Goal: Information Seeking & Learning: Learn about a topic

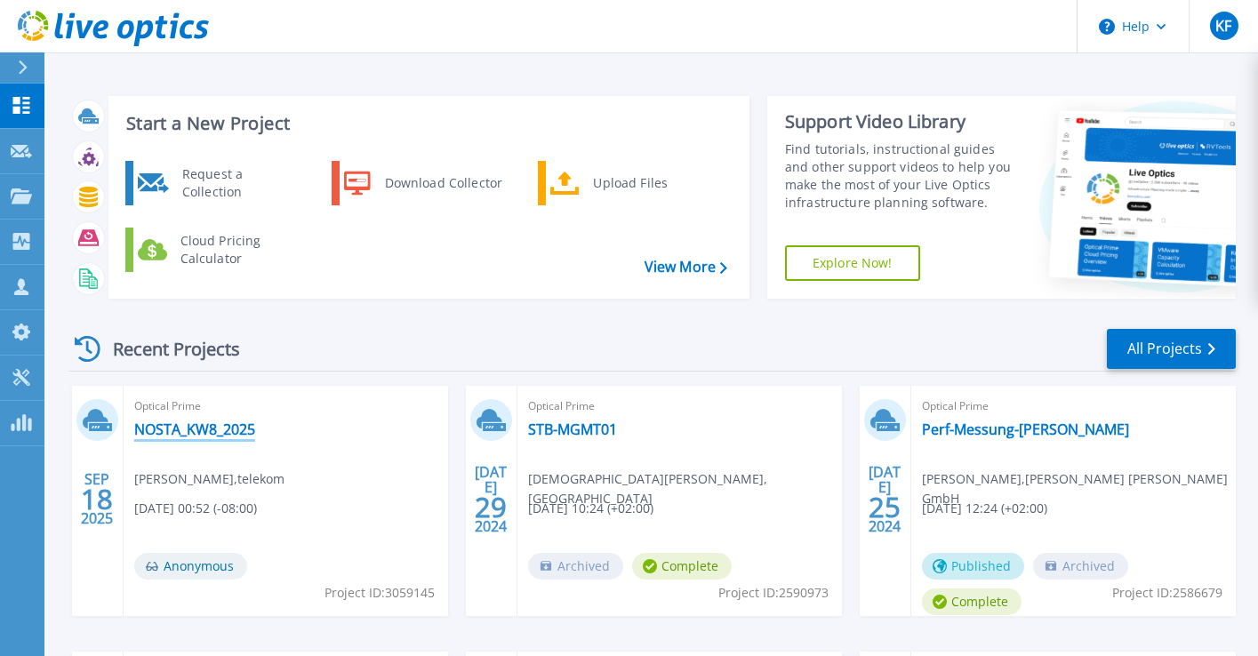
click at [203, 420] on link "NOSTA_KW8_2025" at bounding box center [194, 429] width 121 height 18
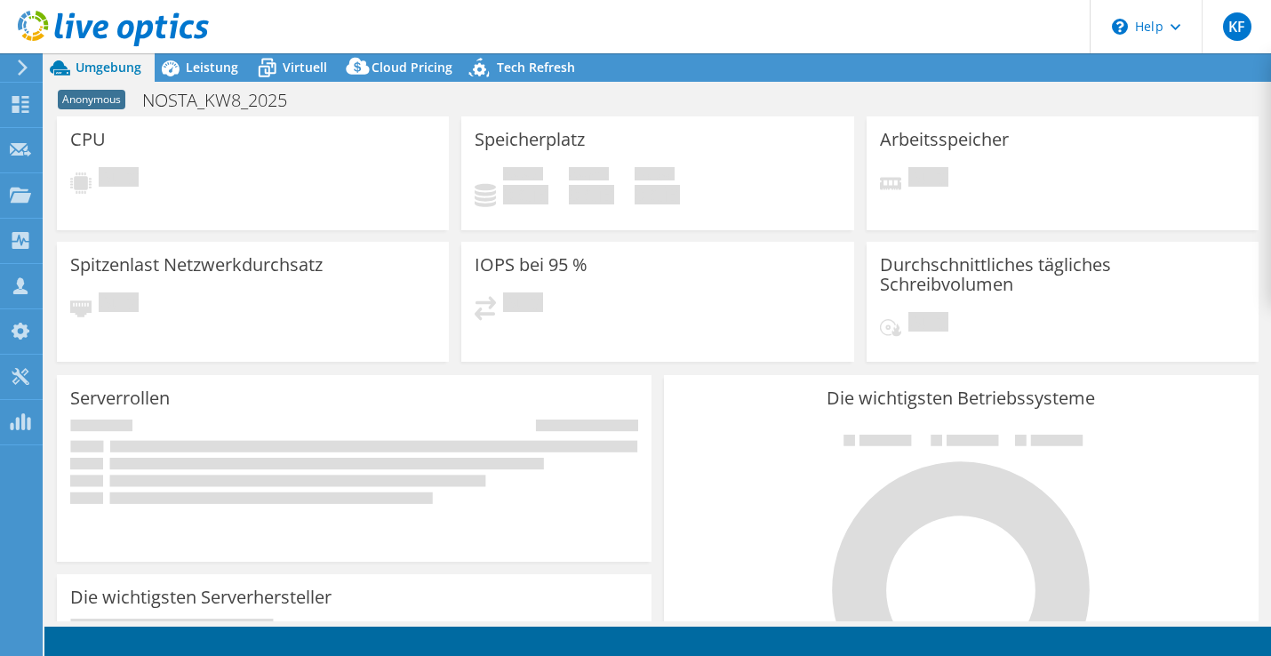
select select "USD"
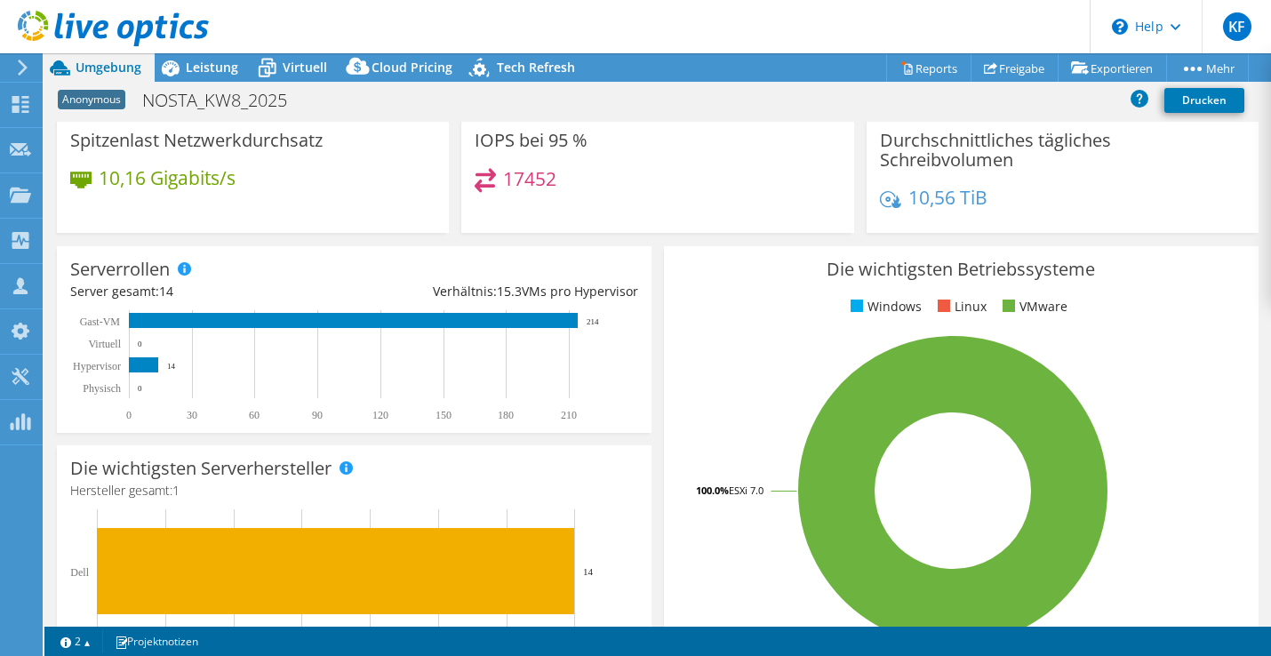
scroll to position [154, 0]
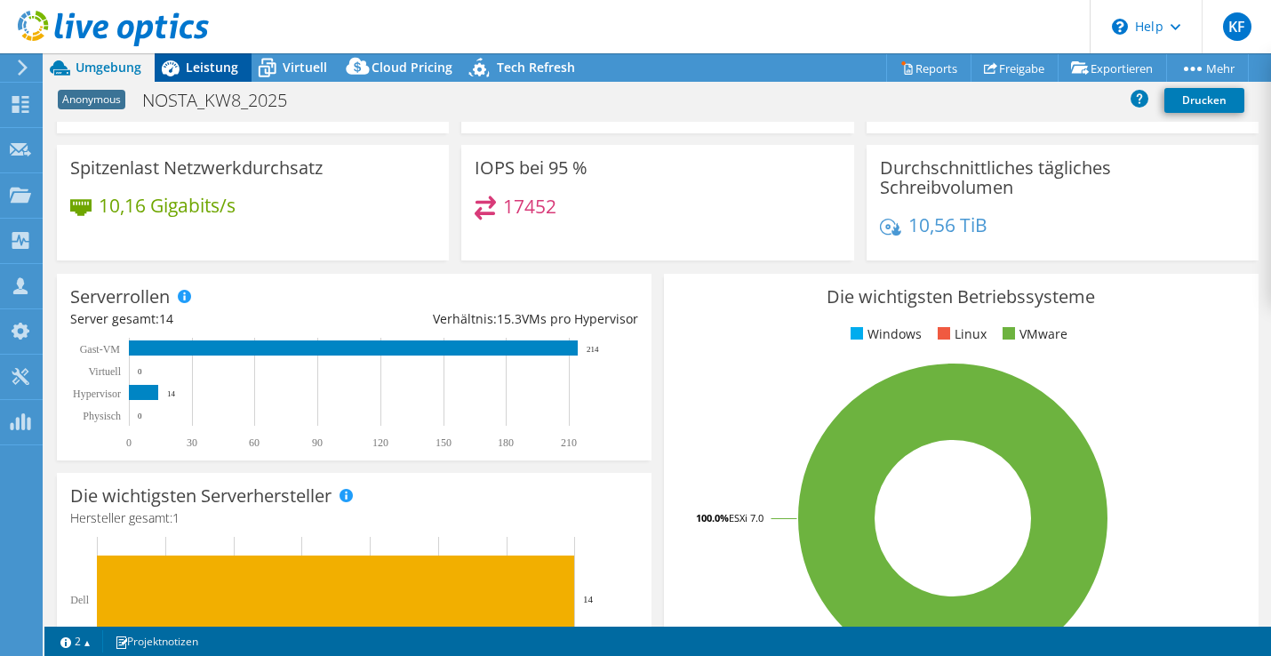
click at [221, 72] on span "Leistung" at bounding box center [212, 67] width 52 height 17
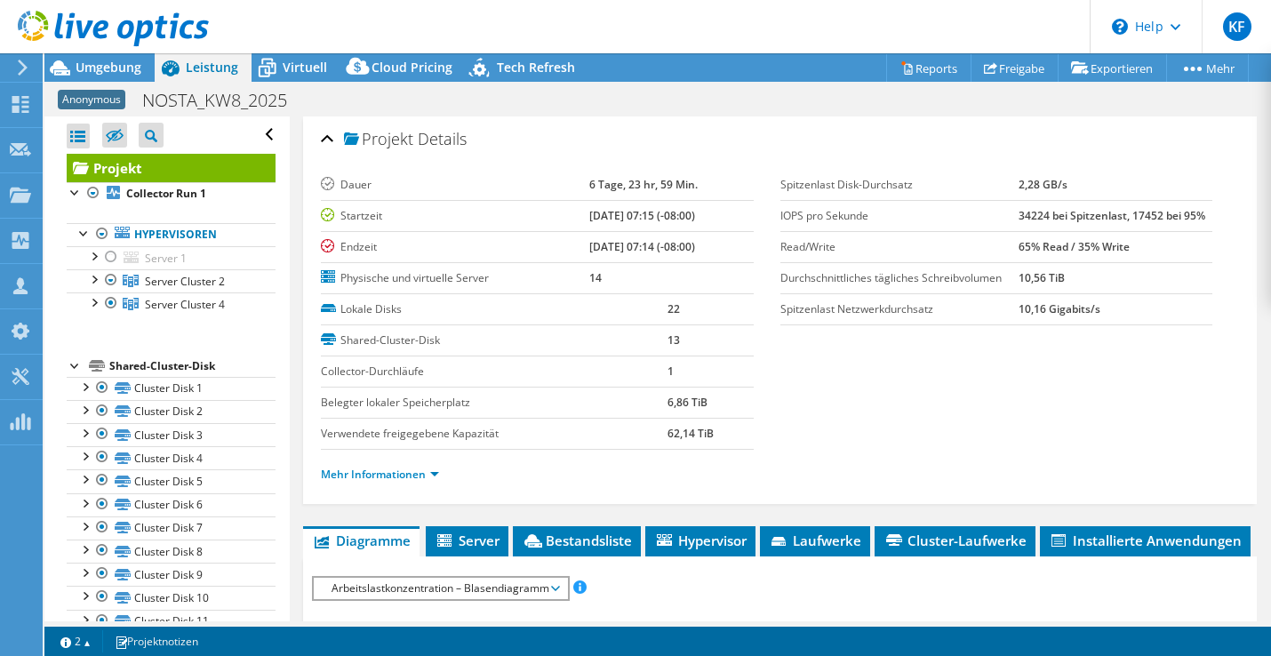
scroll to position [0, 0]
click at [98, 277] on div at bounding box center [93, 278] width 18 height 18
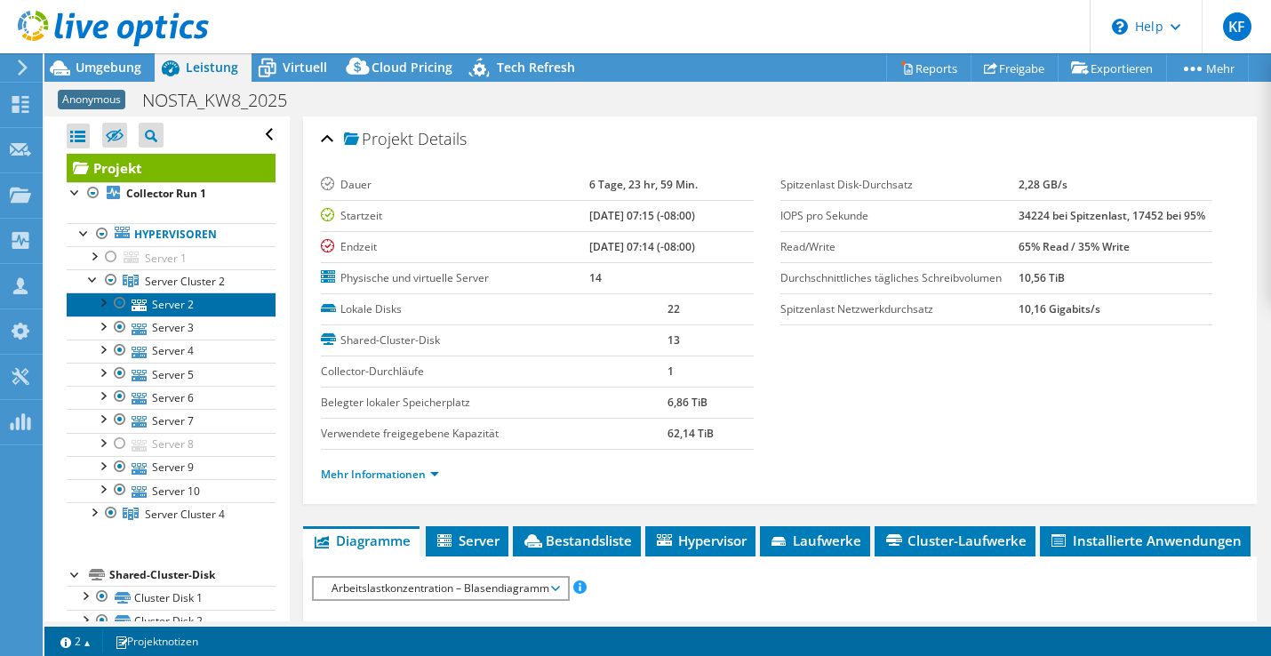
click at [158, 301] on link "Server 2" at bounding box center [171, 303] width 209 height 23
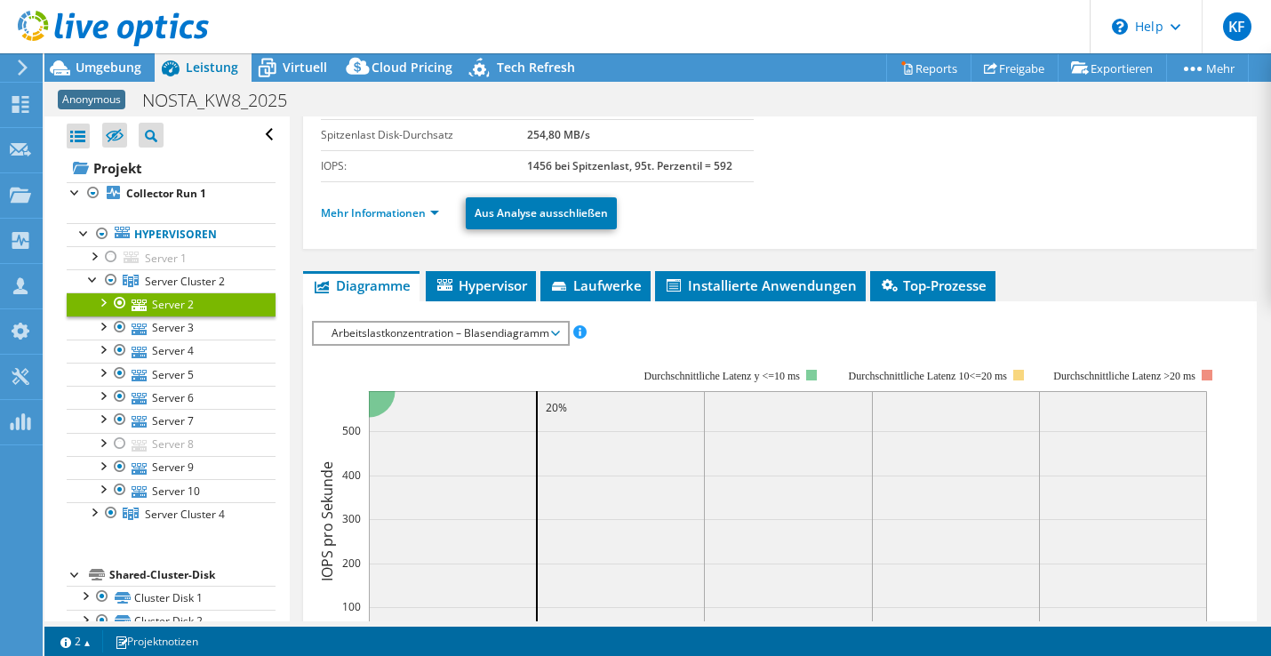
scroll to position [204, 0]
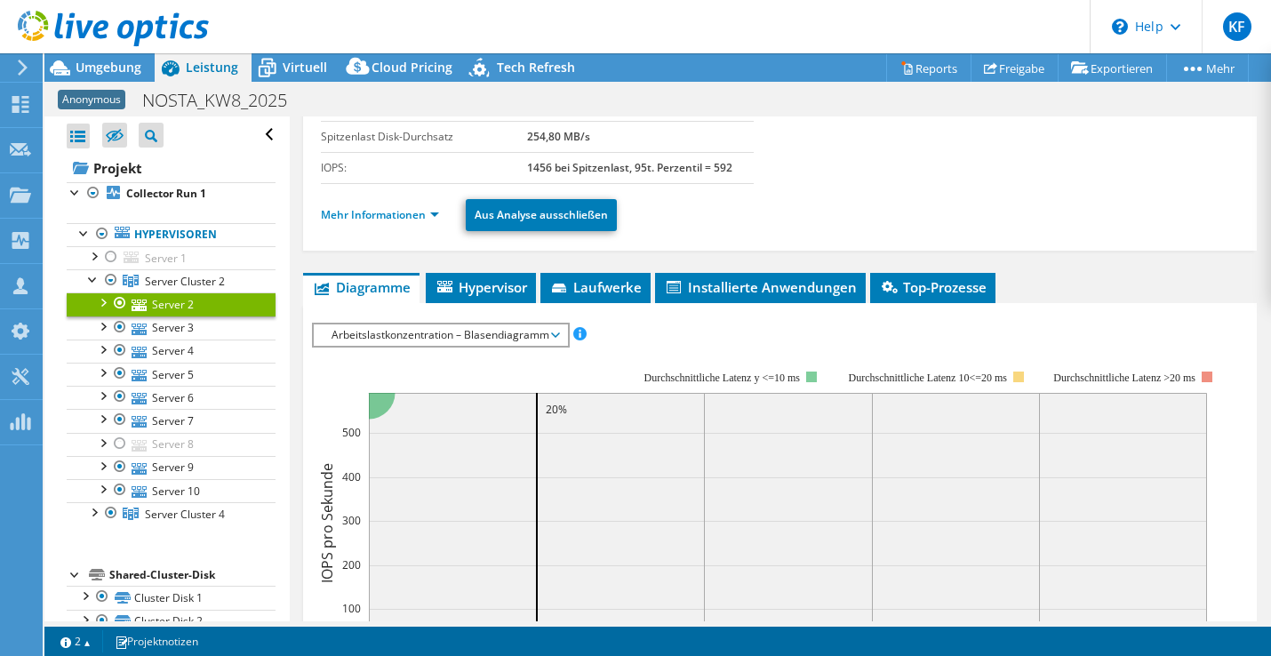
click at [383, 330] on span "Arbeitslastkonzentration – Blasendiagramm" at bounding box center [441, 334] width 236 height 21
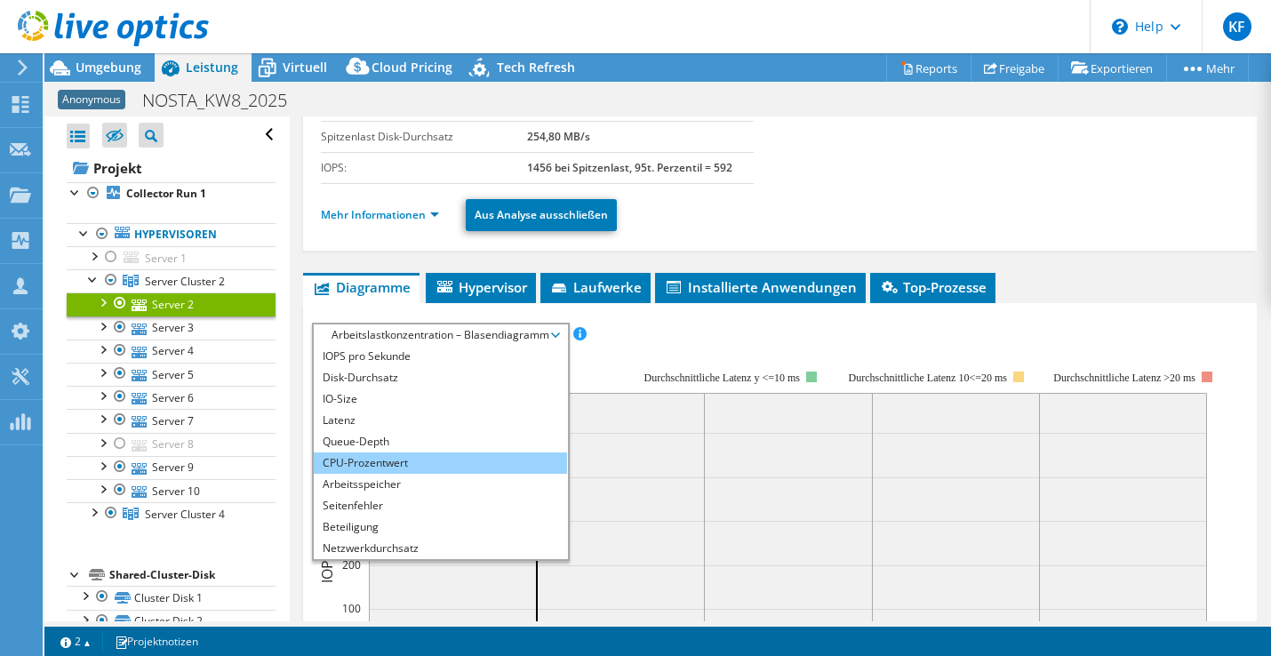
click at [390, 455] on li "CPU-Prozentwert" at bounding box center [440, 462] width 253 height 21
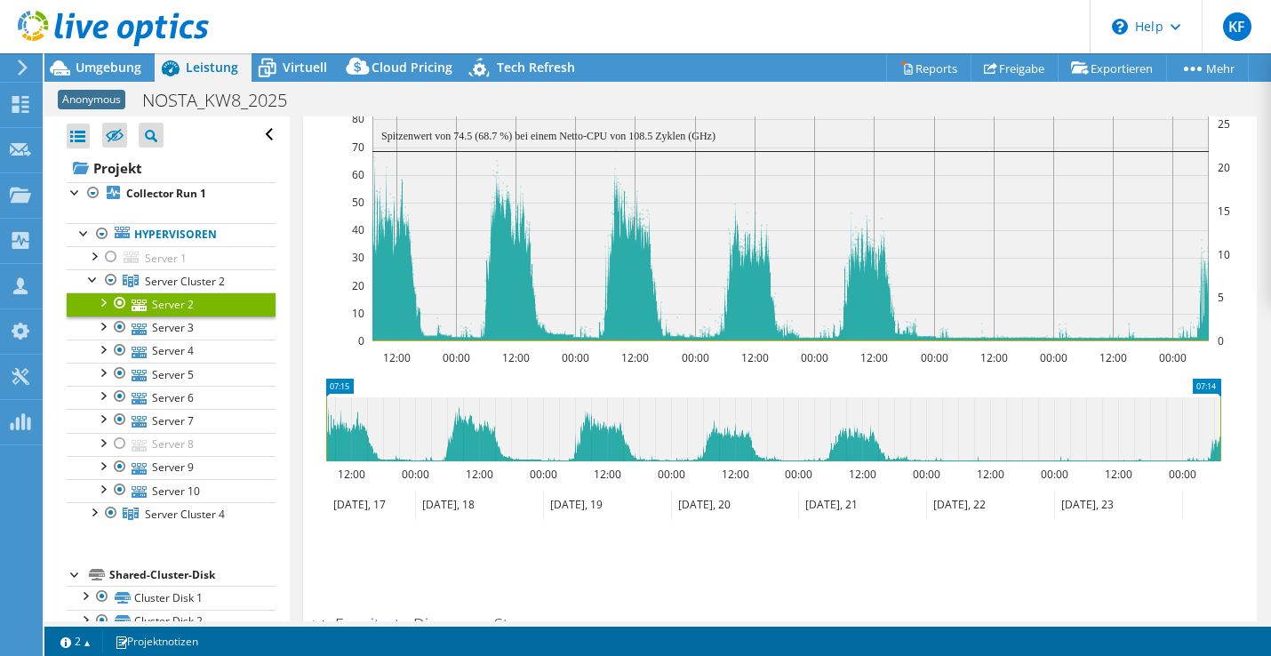
scroll to position [470, 0]
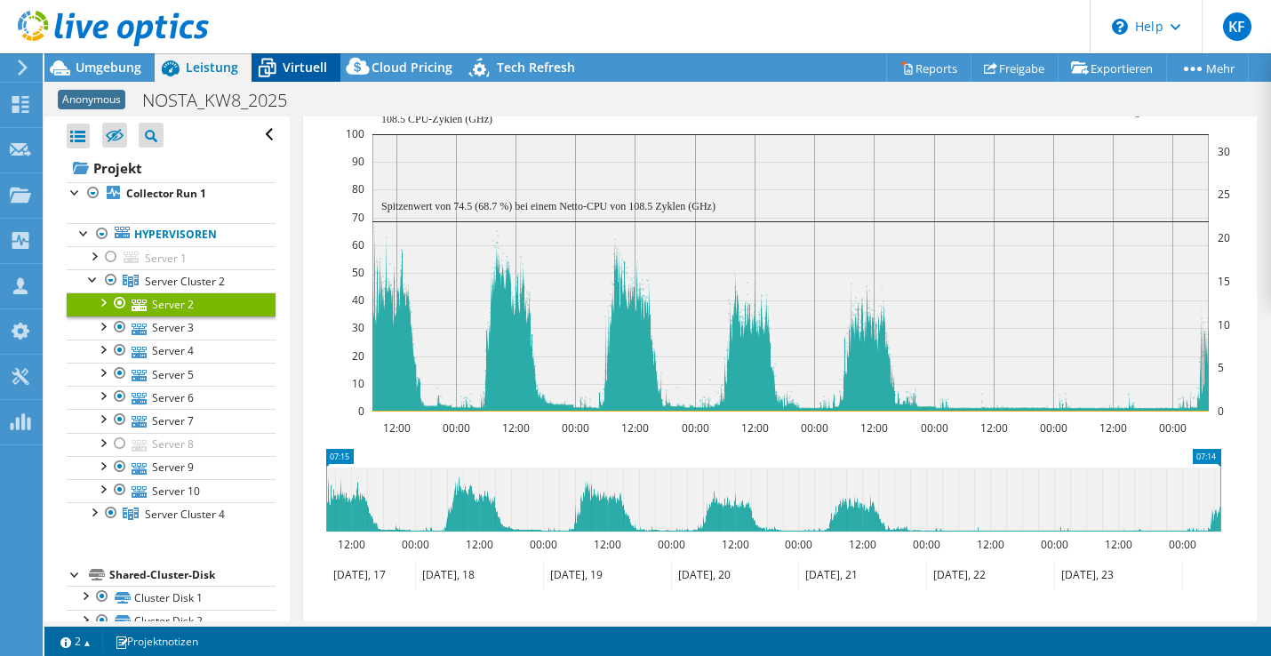
click at [310, 69] on span "Virtuell" at bounding box center [305, 67] width 44 height 17
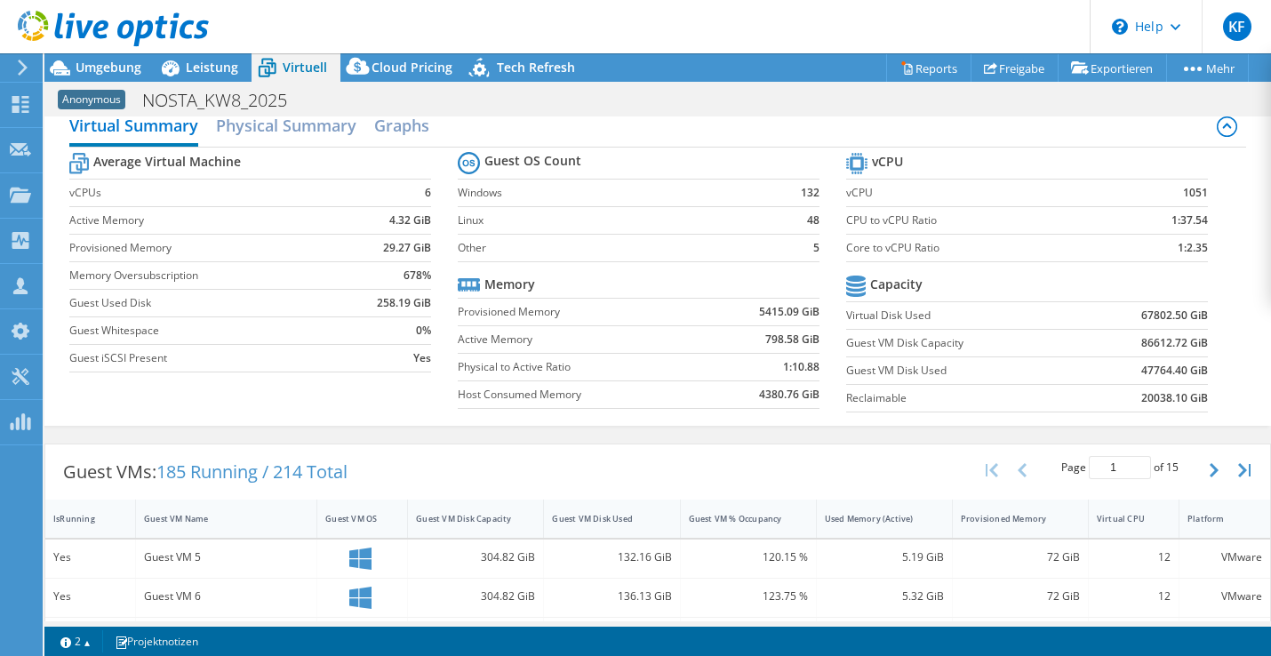
scroll to position [0, 0]
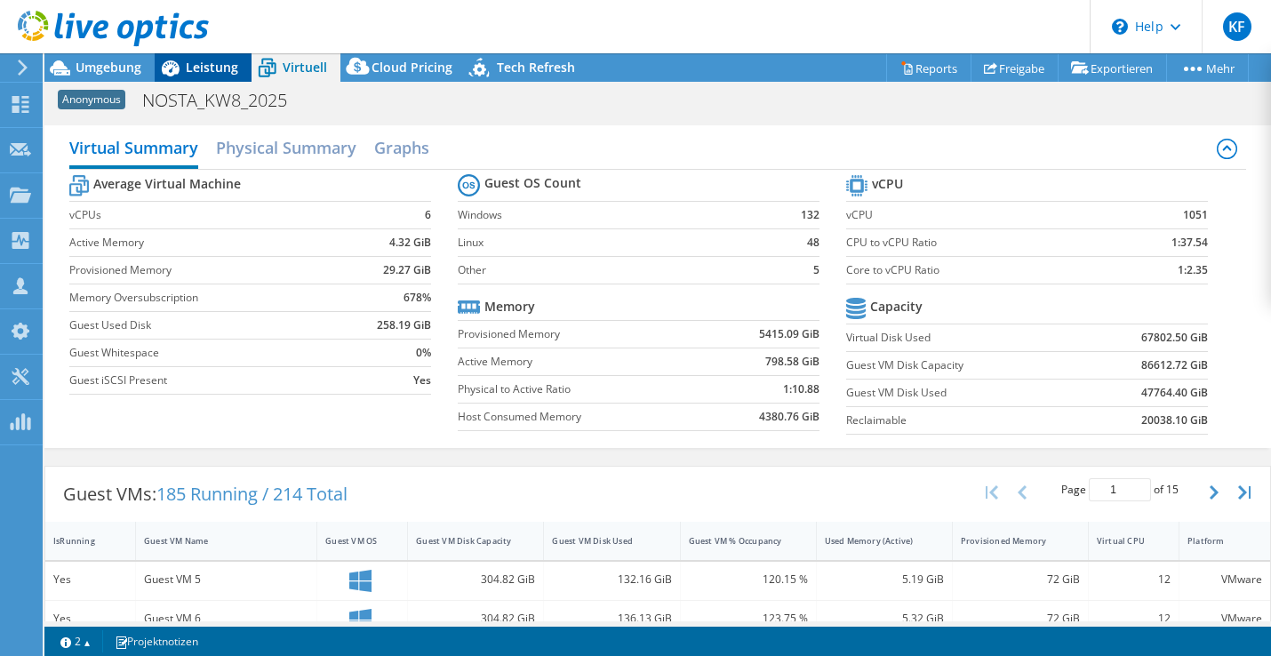
click at [225, 58] on div "Leistung" at bounding box center [203, 67] width 97 height 28
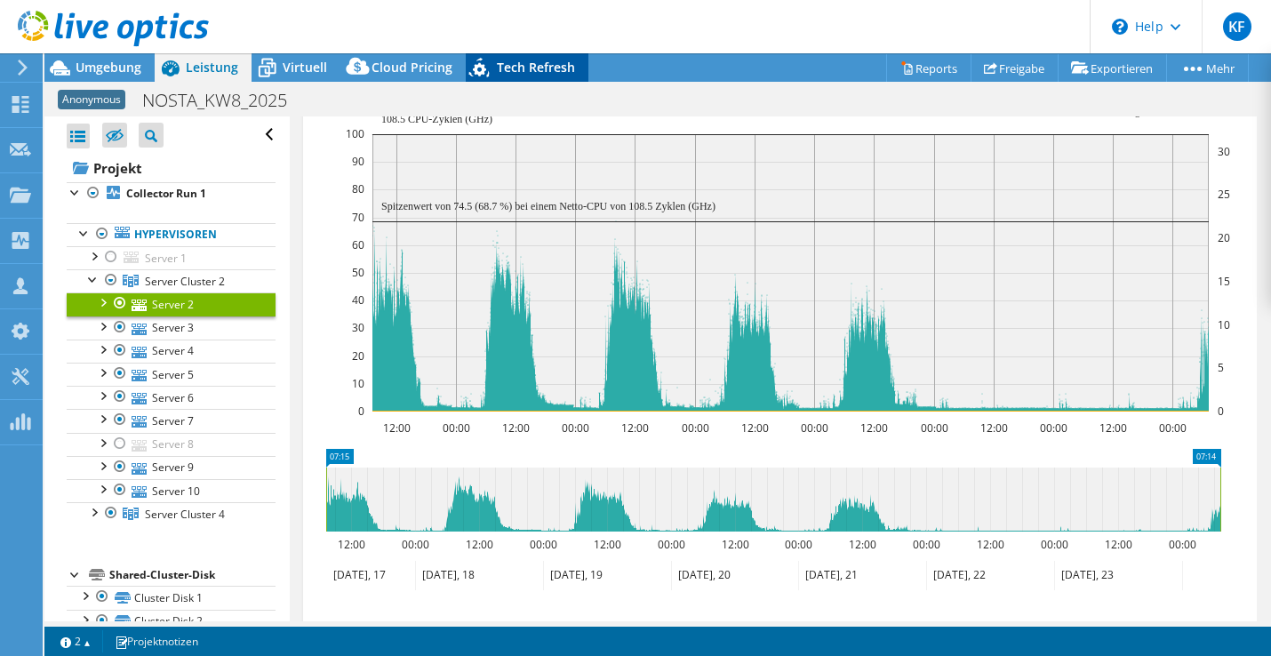
click at [521, 58] on div "Tech Refresh" at bounding box center [527, 67] width 123 height 28
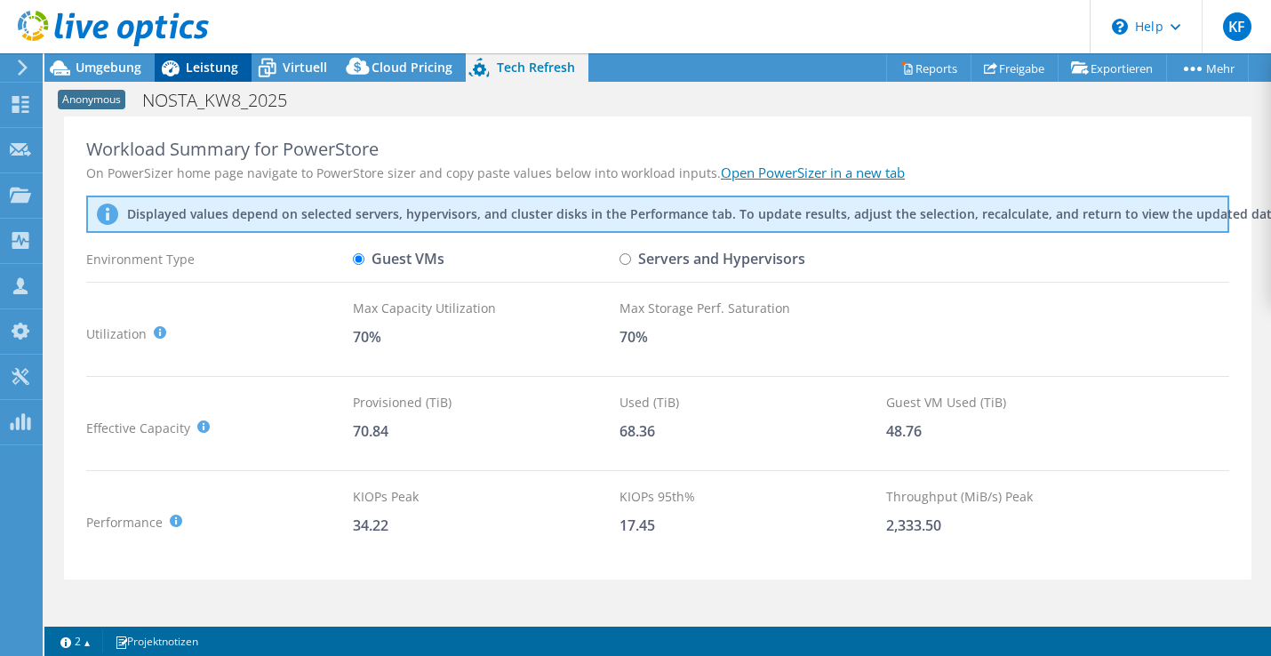
click at [170, 61] on icon at bounding box center [171, 68] width 18 height 16
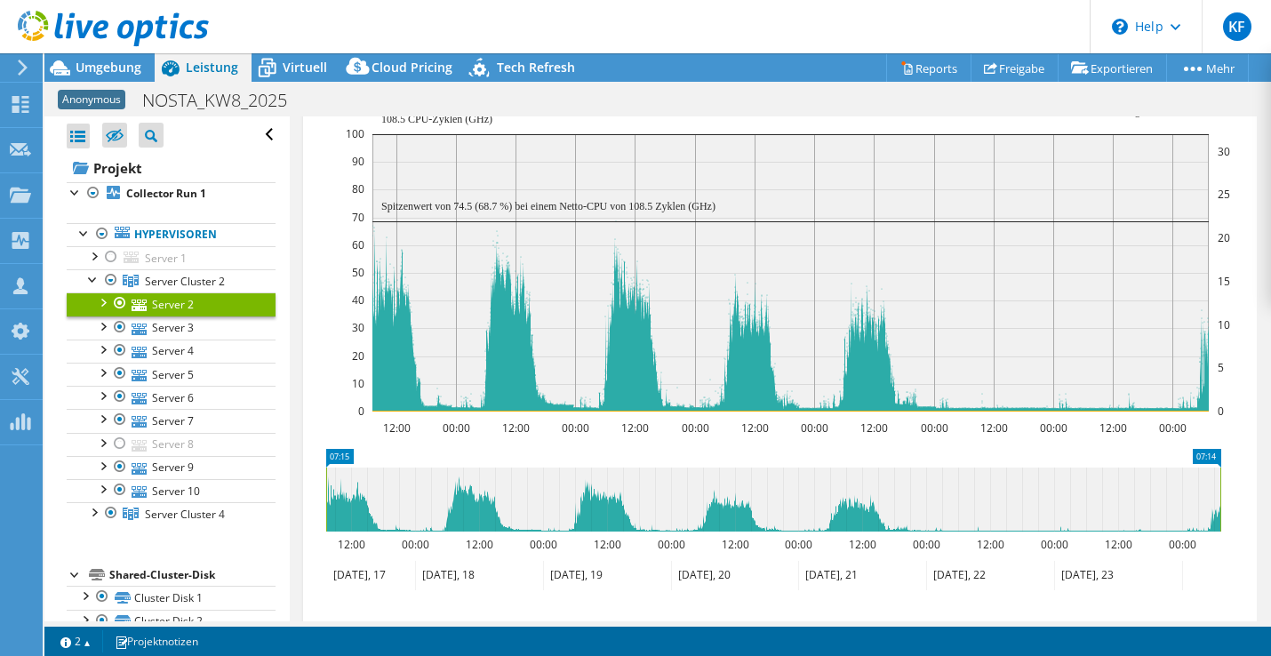
click at [143, 298] on link "Server 2" at bounding box center [171, 303] width 209 height 23
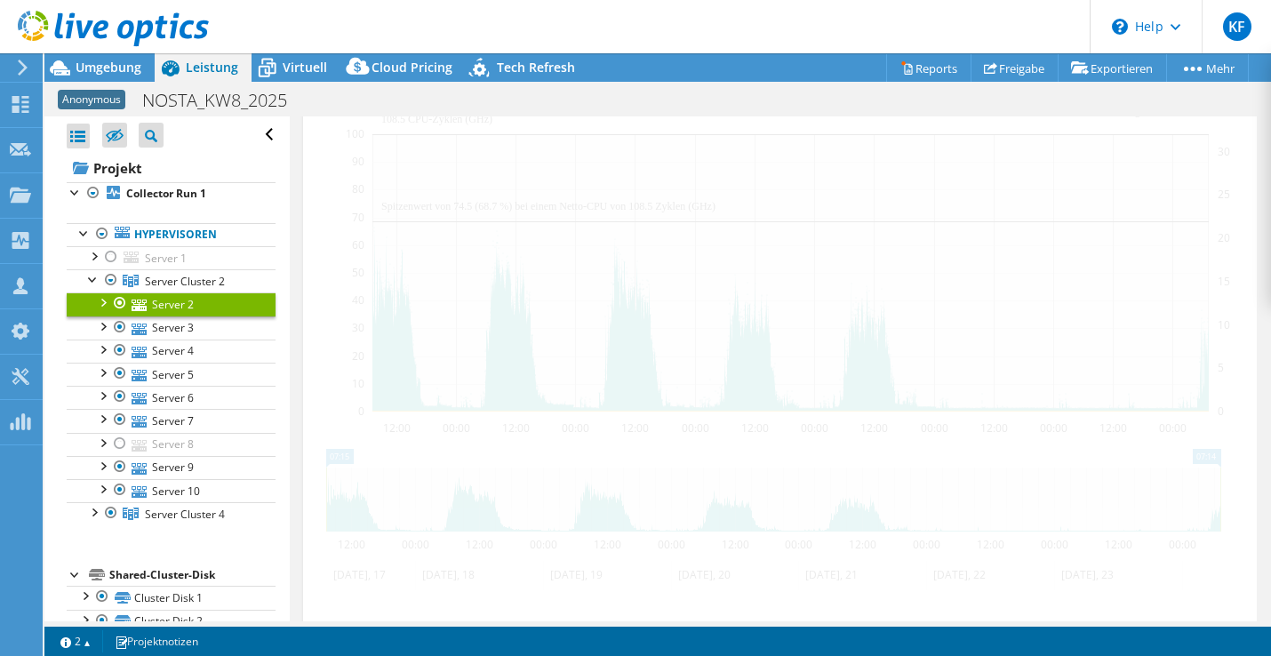
click at [100, 299] on div at bounding box center [102, 301] width 18 height 18
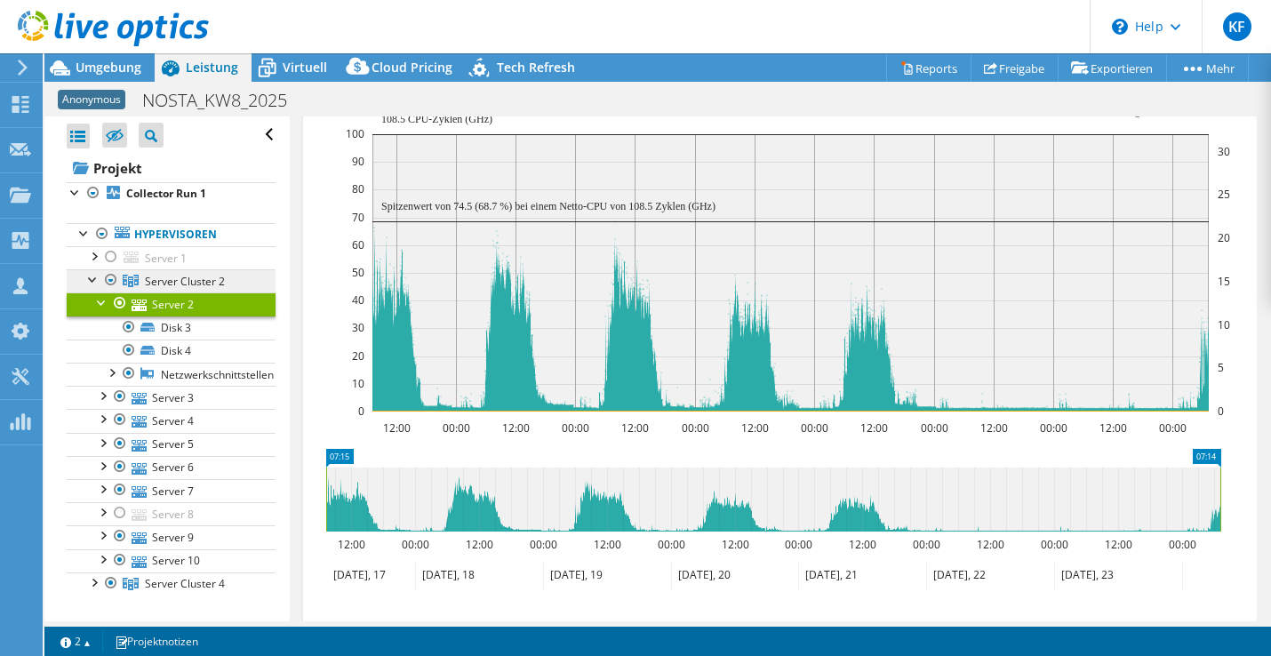
click at [164, 284] on span "Server Cluster 2" at bounding box center [185, 281] width 80 height 15
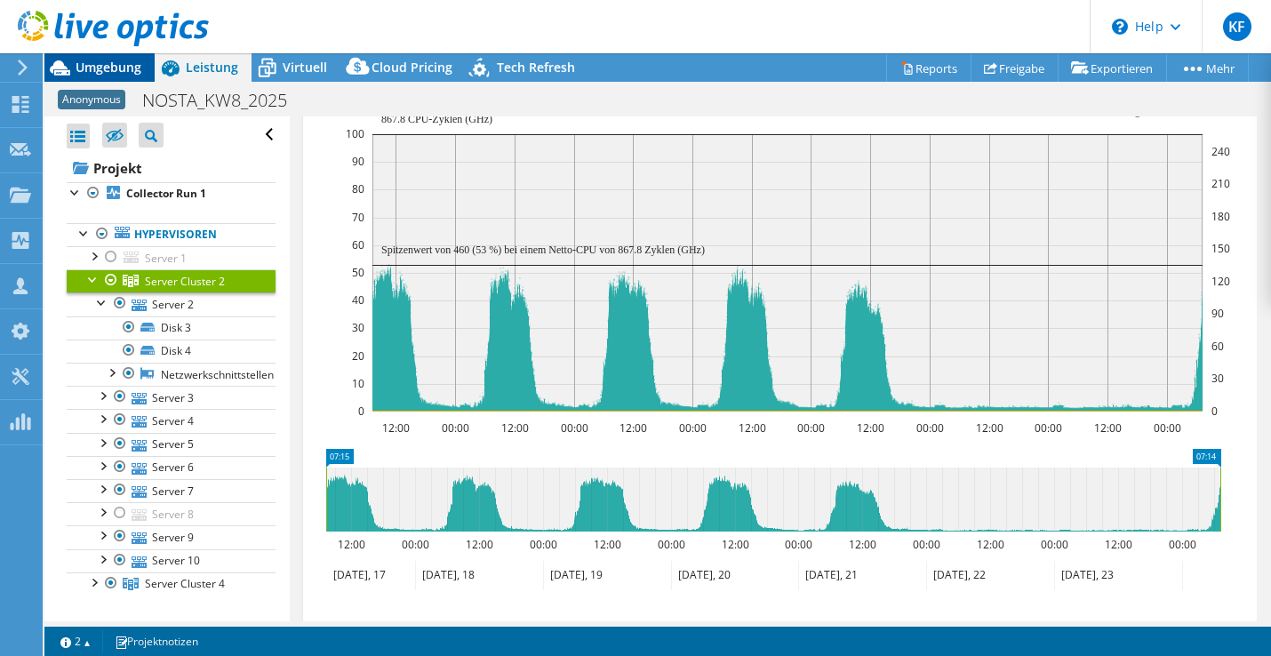
click at [92, 62] on span "Umgebung" at bounding box center [109, 67] width 66 height 17
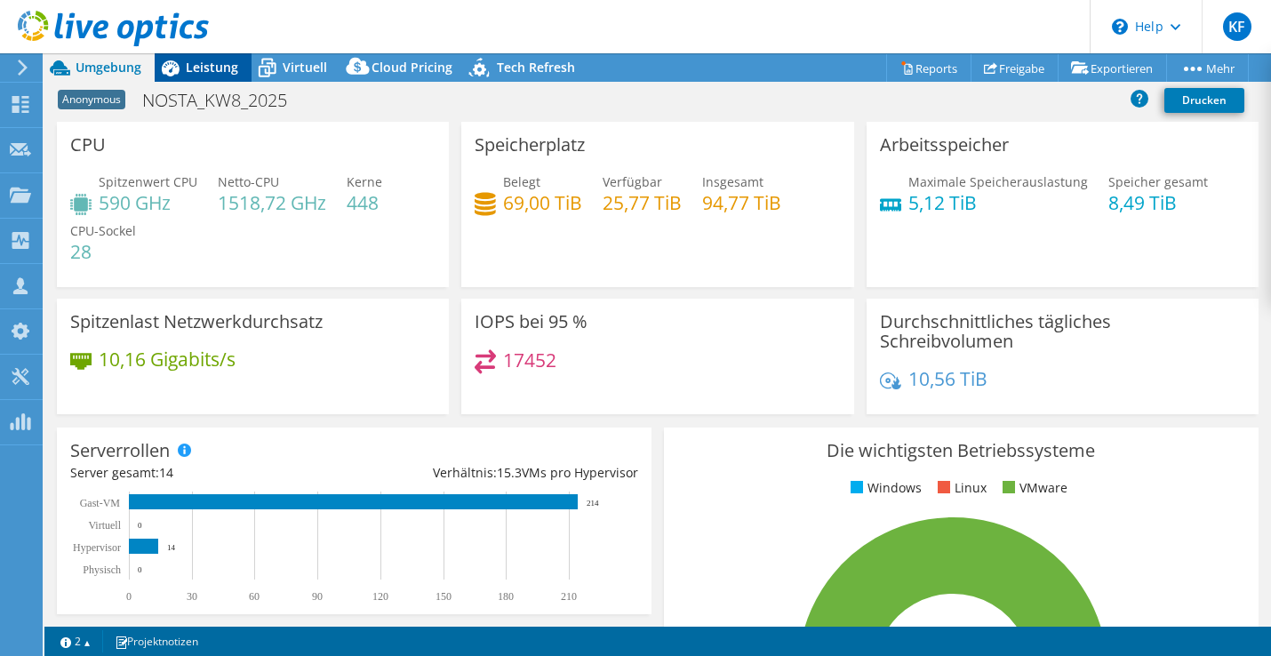
click at [223, 71] on span "Leistung" at bounding box center [212, 67] width 52 height 17
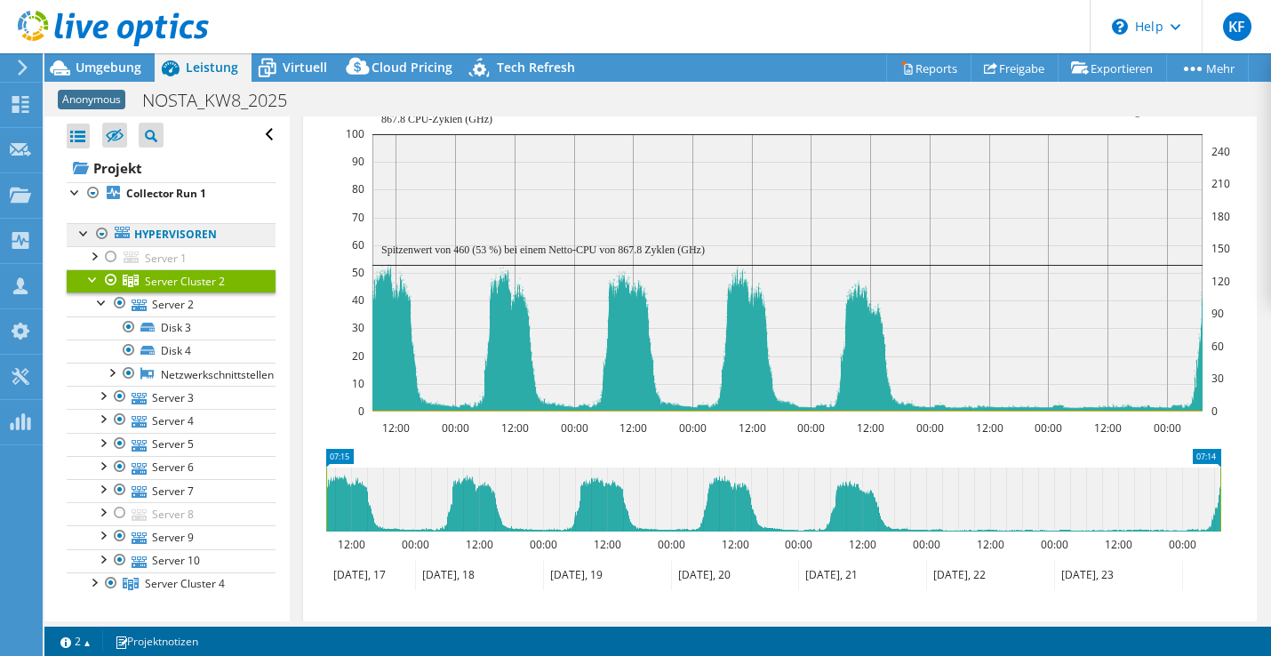
click at [172, 236] on link "Hypervisoren" at bounding box center [171, 234] width 209 height 23
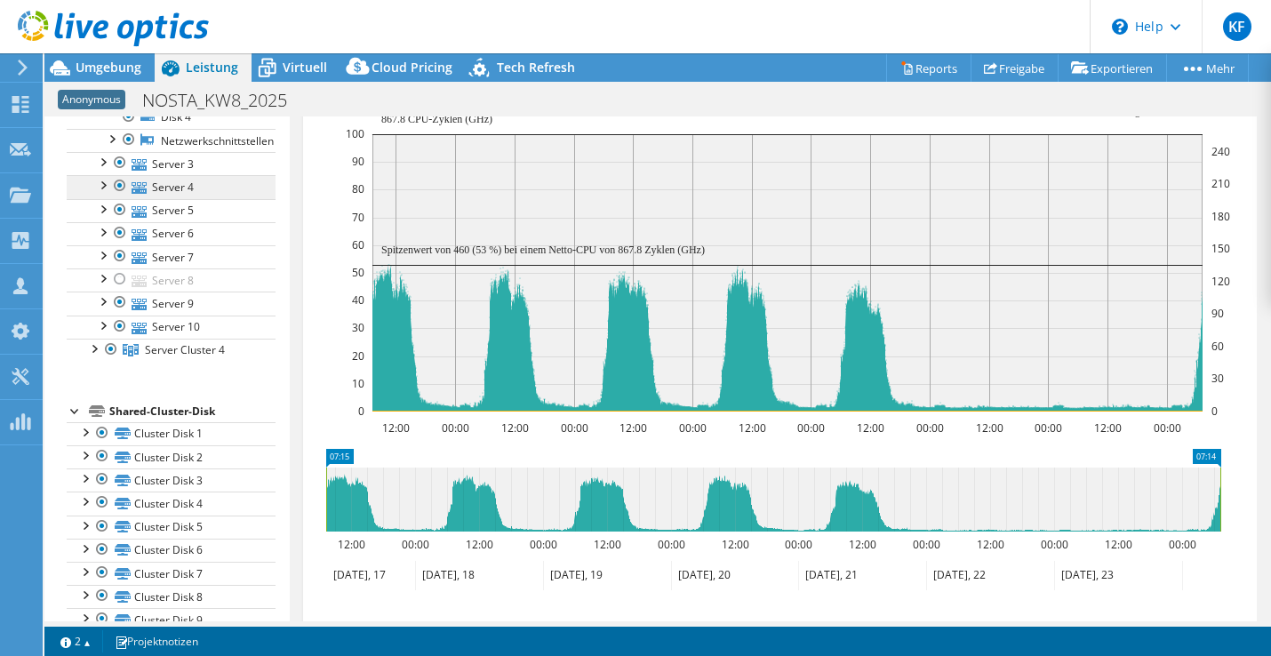
scroll to position [267, 0]
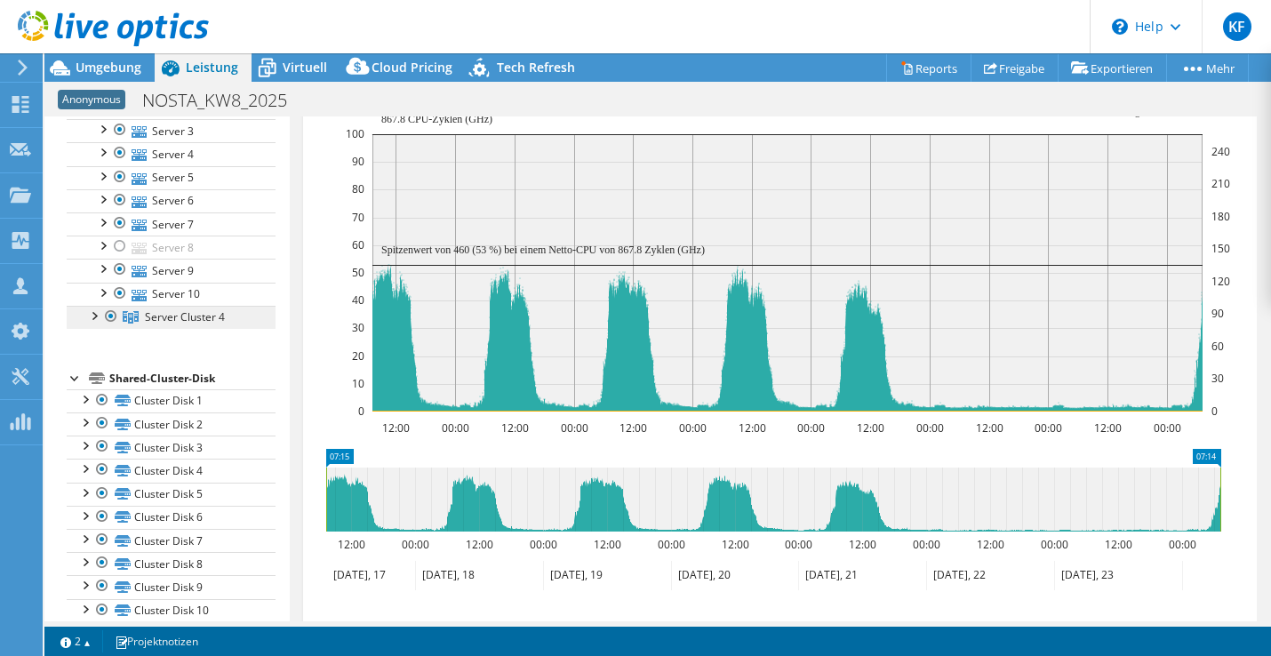
click at [212, 323] on span "Server Cluster 4" at bounding box center [185, 316] width 80 height 15
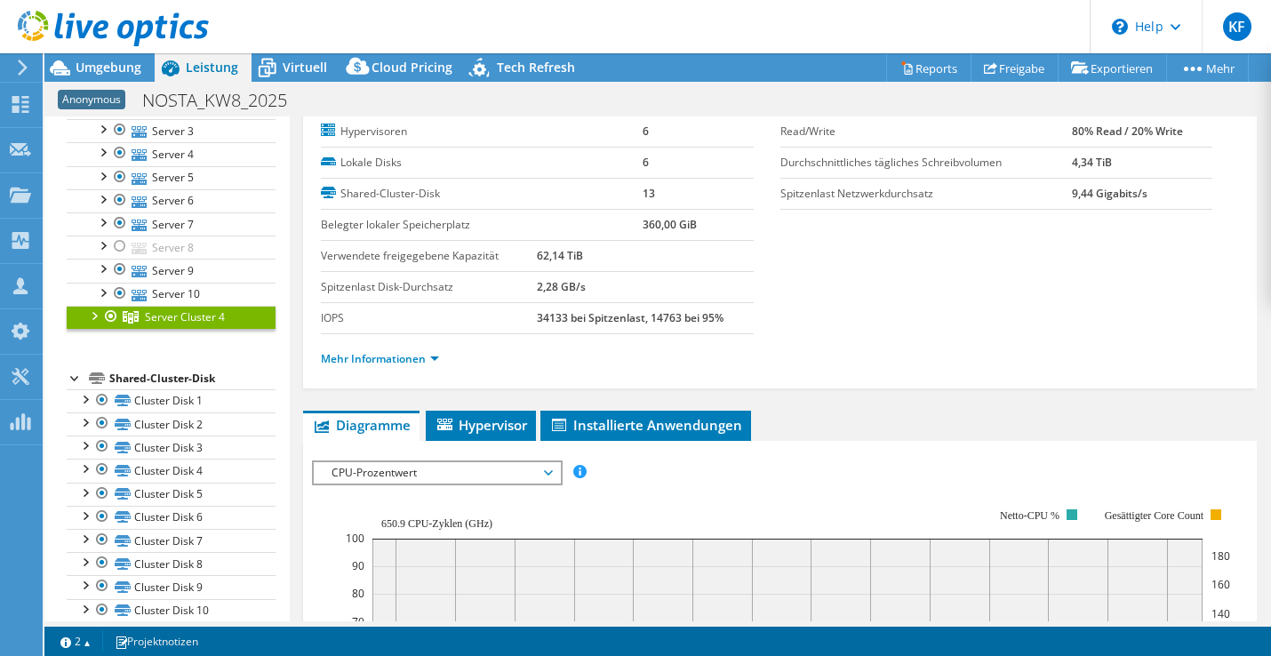
scroll to position [13, 0]
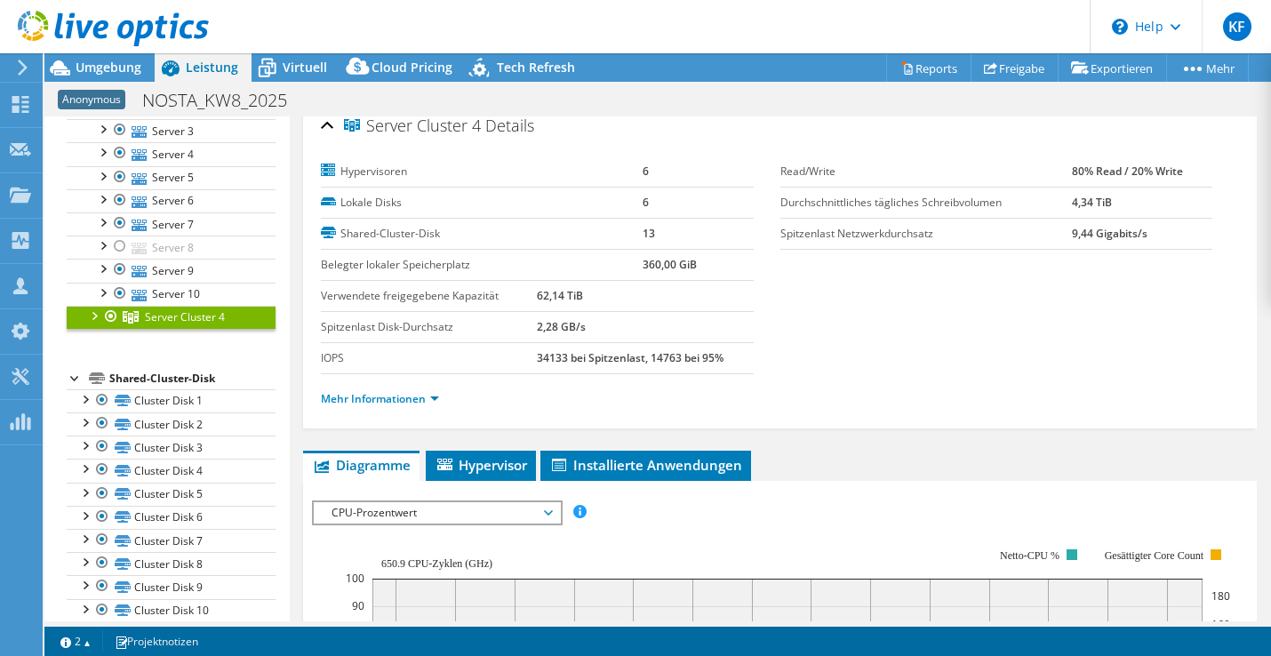
click at [457, 512] on span "CPU-Prozentwert" at bounding box center [437, 512] width 228 height 21
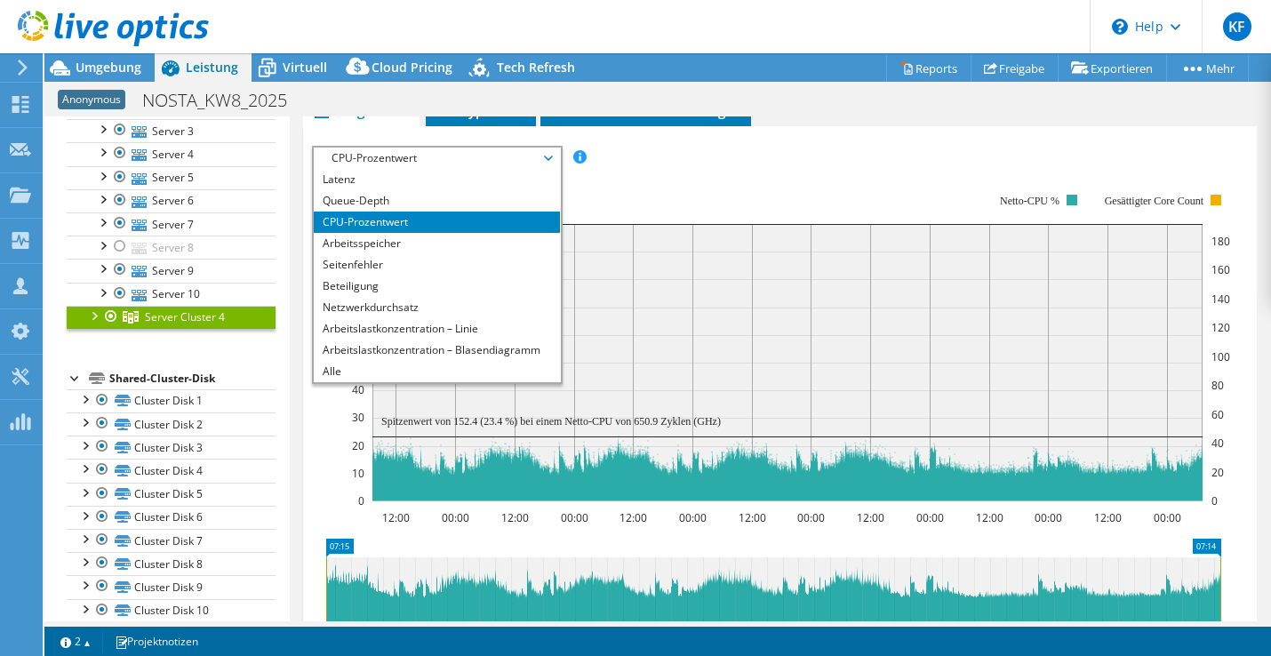
scroll to position [369, 0]
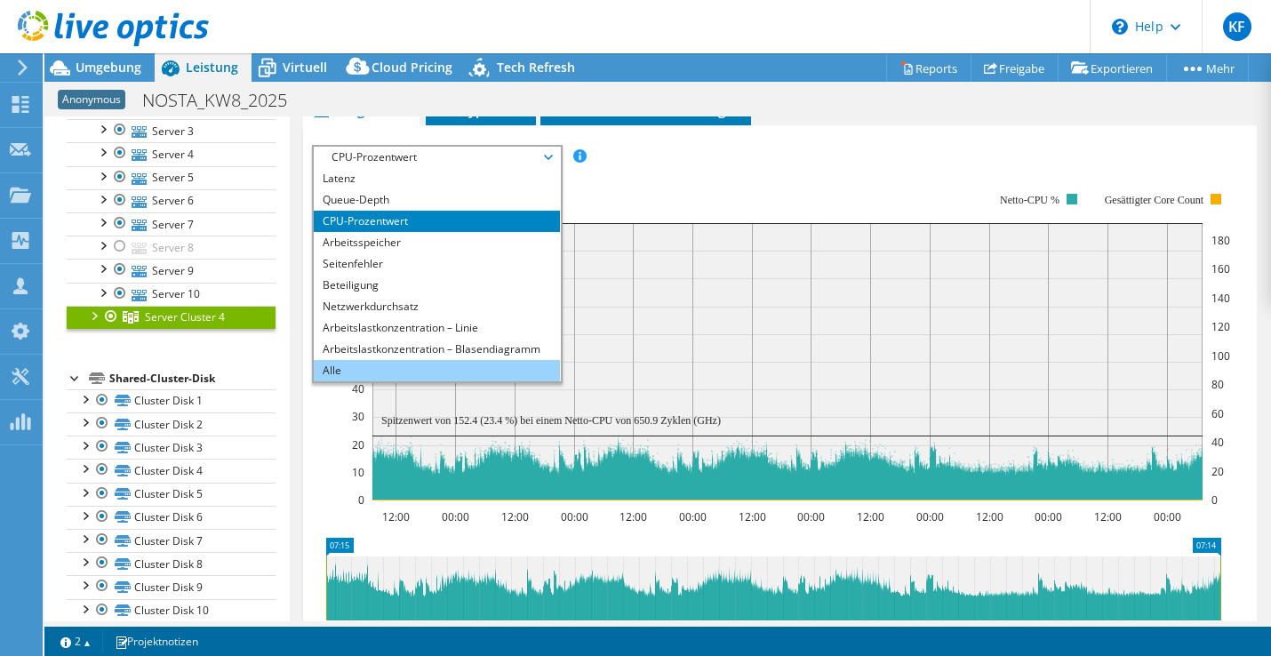
click at [348, 371] on li "Alle" at bounding box center [437, 370] width 246 height 21
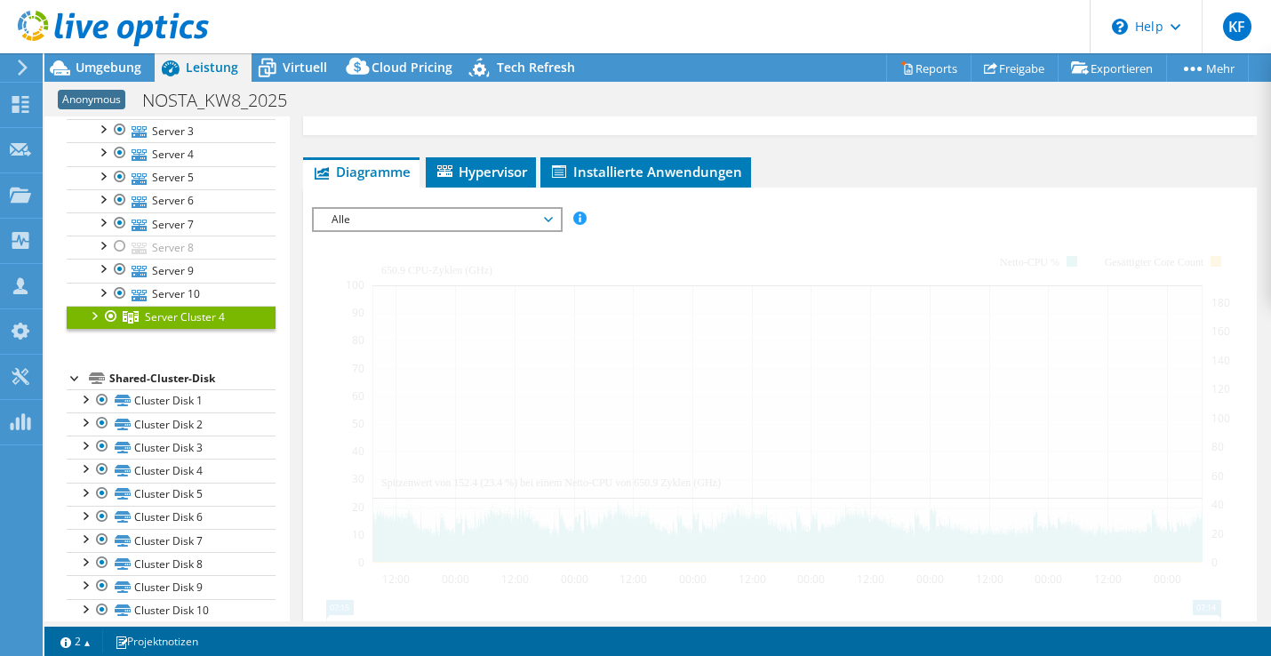
scroll to position [280, 0]
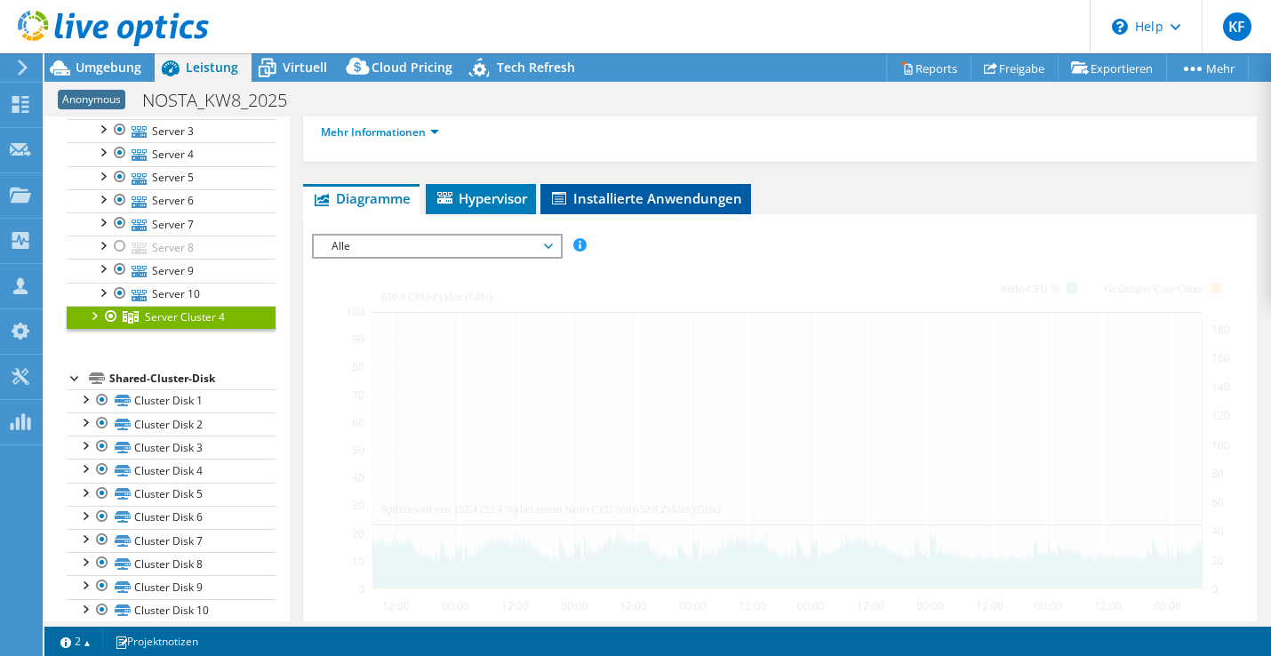
click at [586, 199] on span "Installierte Anwendungen" at bounding box center [645, 198] width 193 height 18
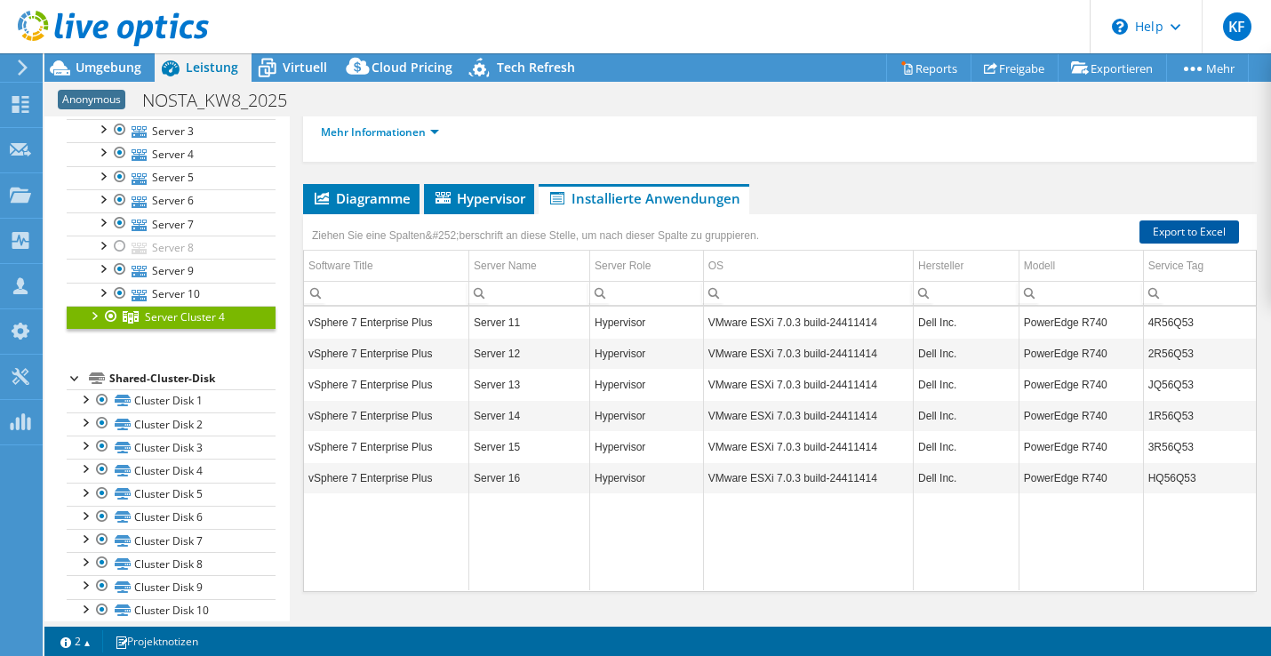
click at [1189, 236] on link "Export to Excel" at bounding box center [1189, 231] width 100 height 23
click at [1172, 321] on td "4R56Q53" at bounding box center [1199, 322] width 113 height 31
drag, startPoint x: 1183, startPoint y: 321, endPoint x: 1137, endPoint y: 323, distance: 46.2
click at [1143, 323] on td "4R56Q53" at bounding box center [1199, 322] width 113 height 31
copy td "4R56Q53"
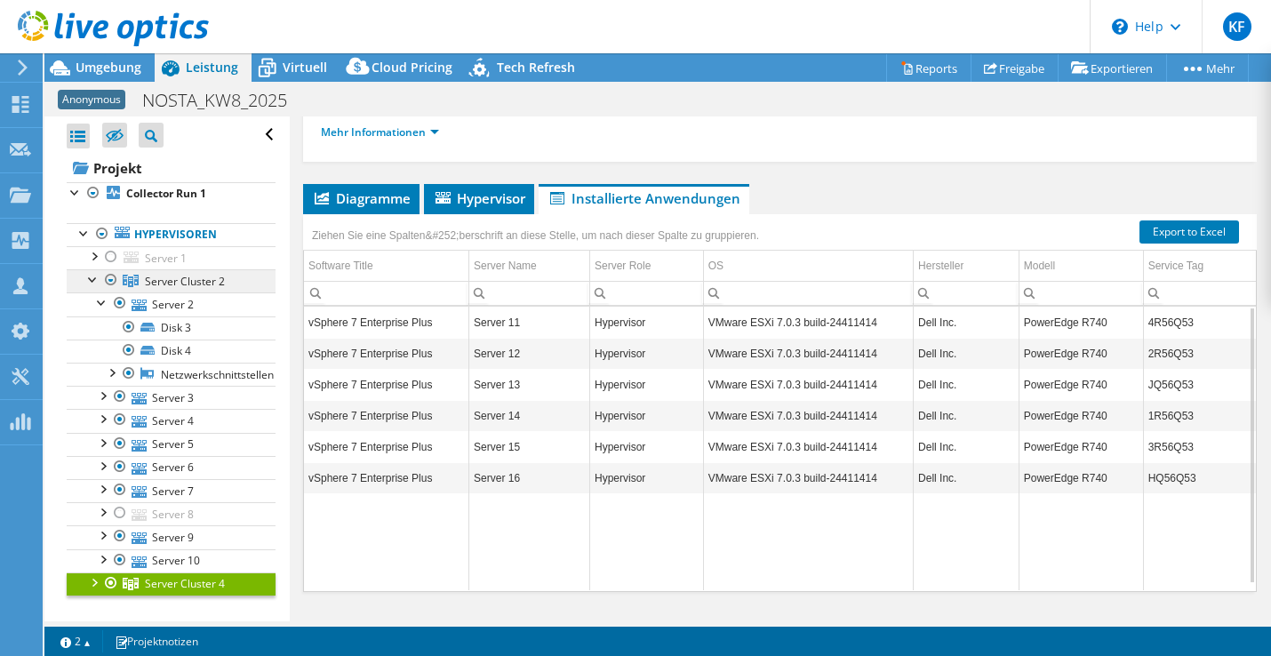
click at [160, 281] on span "Server Cluster 2" at bounding box center [185, 281] width 80 height 15
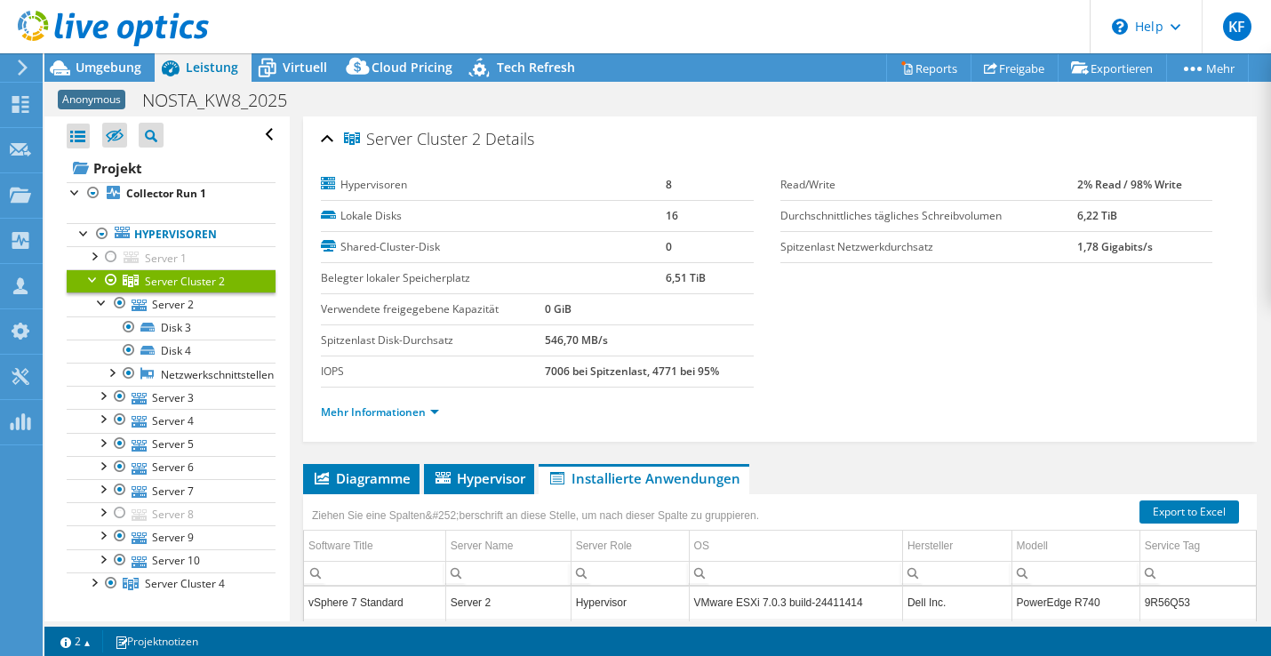
select select "USD"
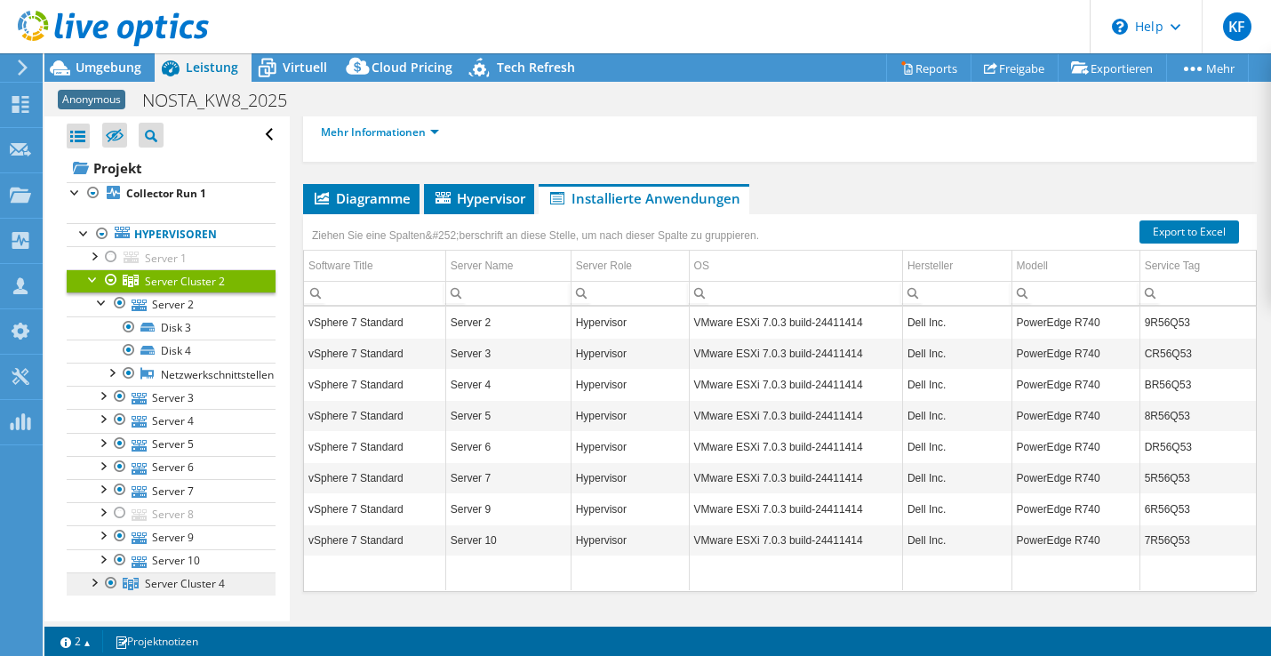
click at [157, 588] on span "Server Cluster 4" at bounding box center [185, 583] width 80 height 15
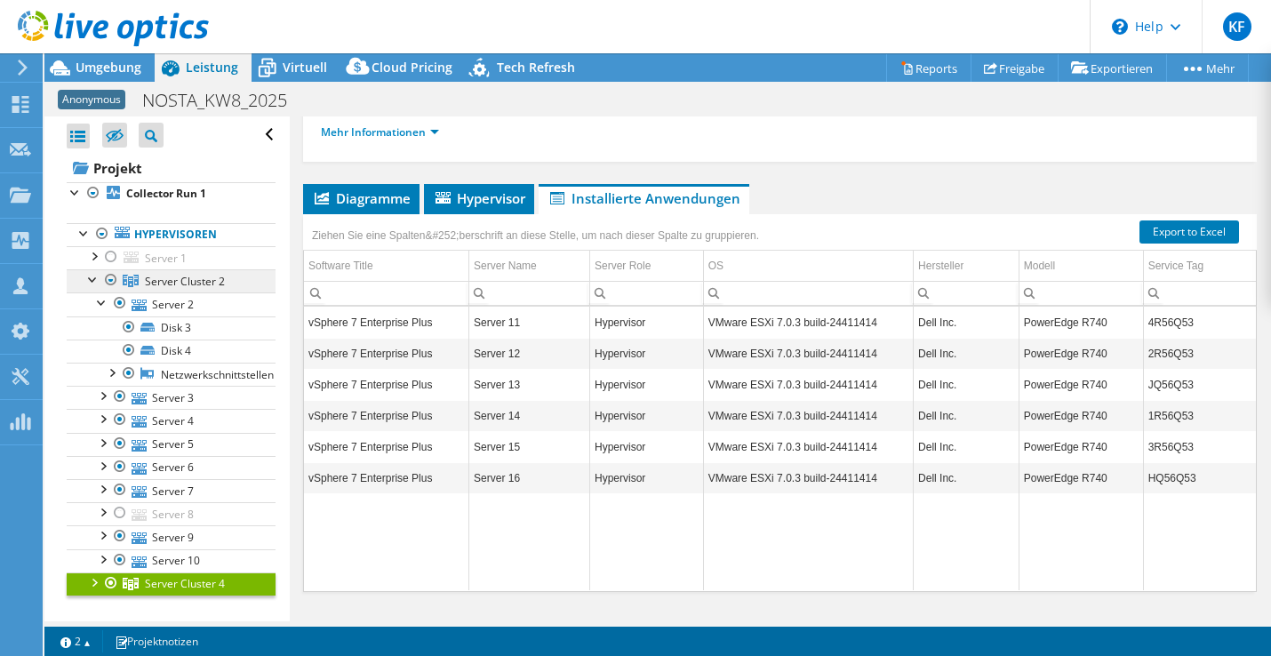
click at [197, 283] on span "Server Cluster 2" at bounding box center [185, 281] width 80 height 15
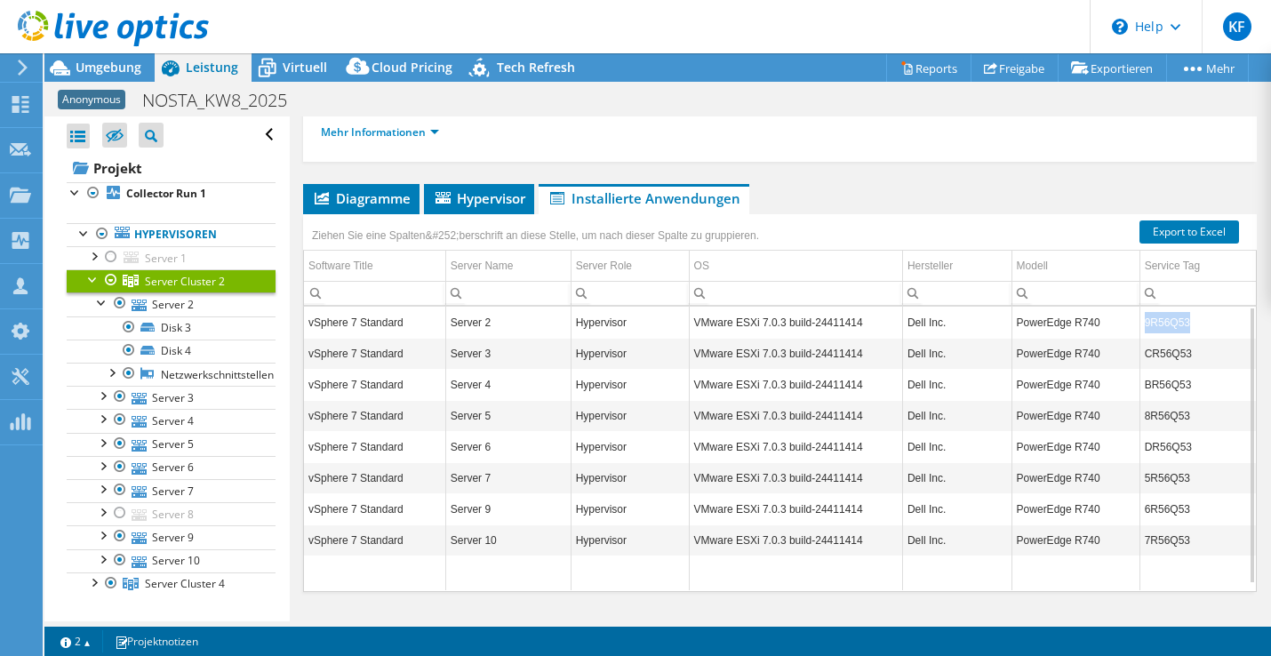
drag, startPoint x: 1178, startPoint y: 324, endPoint x: 1128, endPoint y: 323, distance: 50.7
click at [1139, 323] on td "9R56Q53" at bounding box center [1197, 322] width 116 height 31
copy td "9R56Q53"
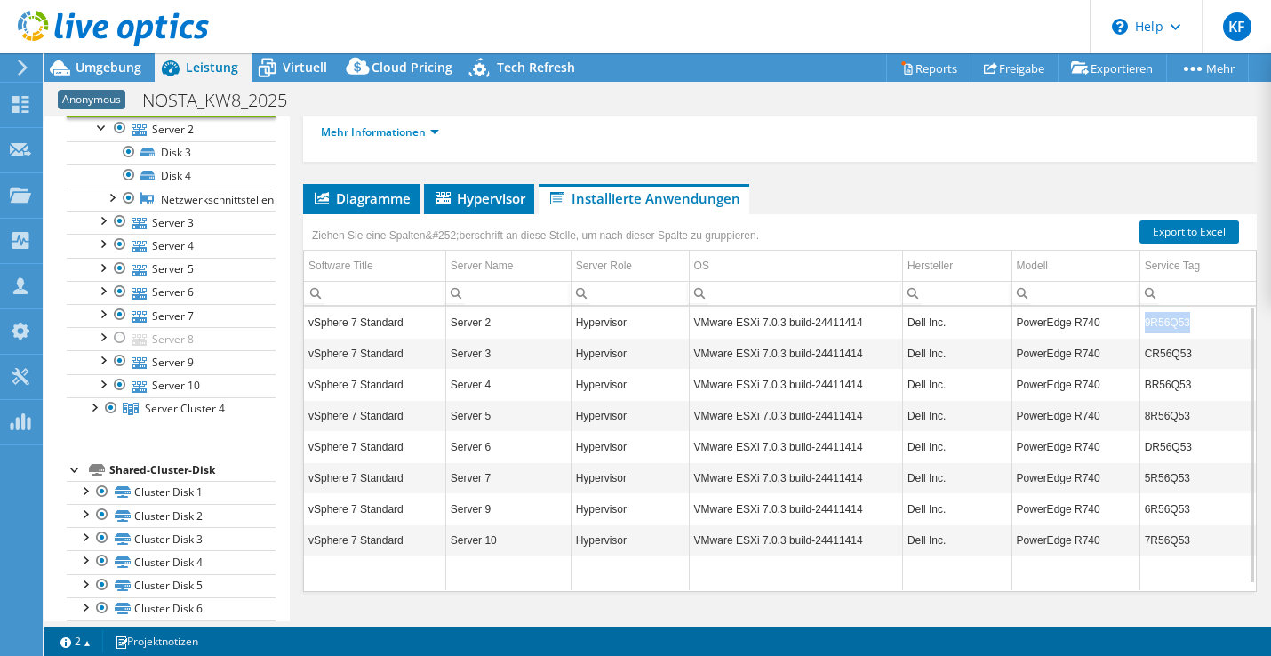
scroll to position [178, 0]
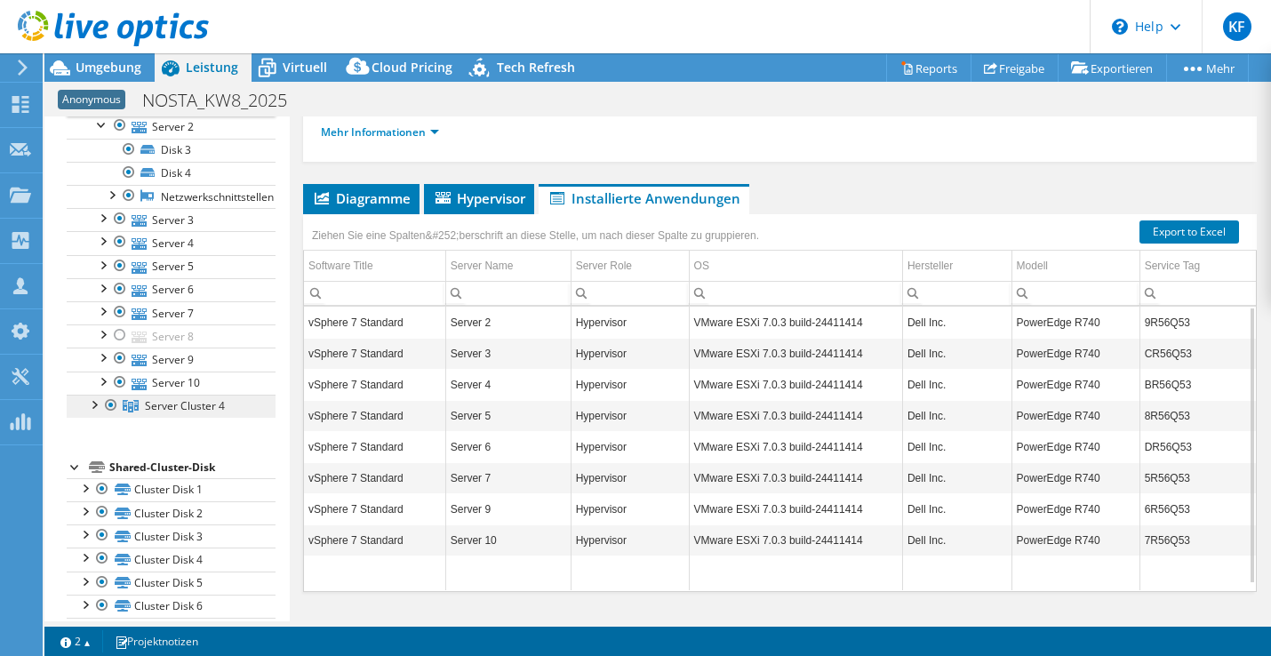
click at [172, 408] on span "Server Cluster 4" at bounding box center [185, 405] width 80 height 15
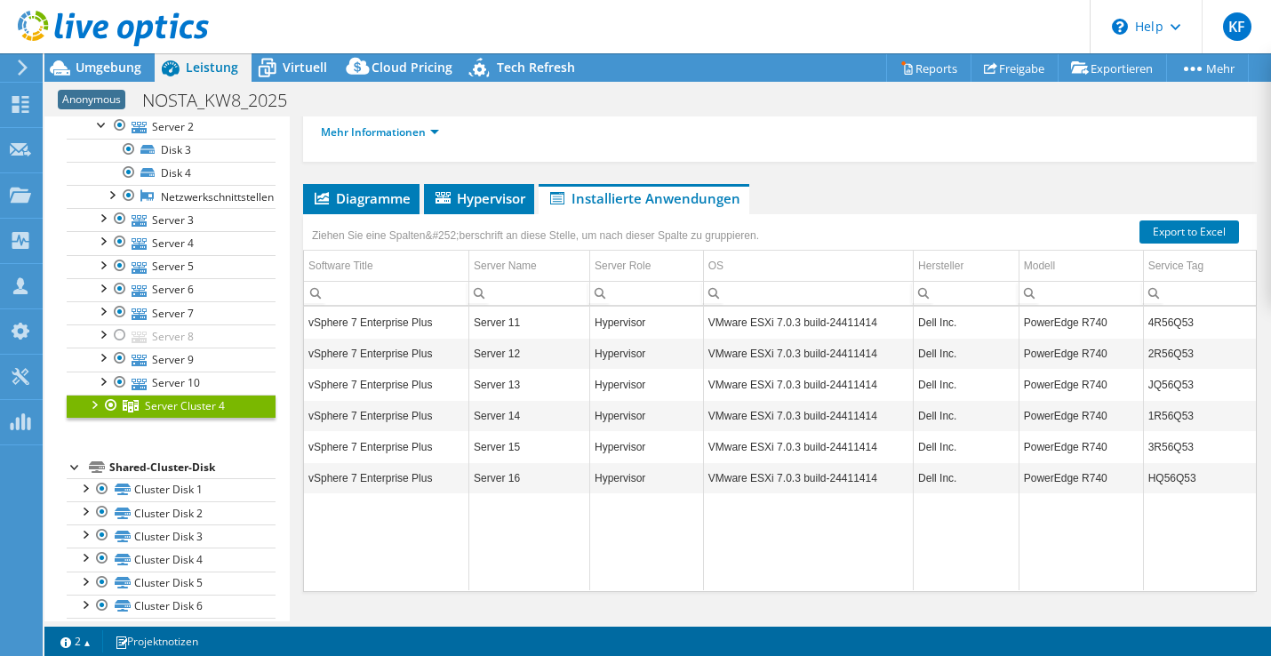
click at [1158, 355] on td "2R56Q53" at bounding box center [1199, 353] width 113 height 31
click at [1150, 356] on td "2R56Q53" at bounding box center [1199, 353] width 113 height 31
click at [1143, 355] on td "2R56Q53" at bounding box center [1199, 353] width 113 height 31
copy td "2R56Q53"
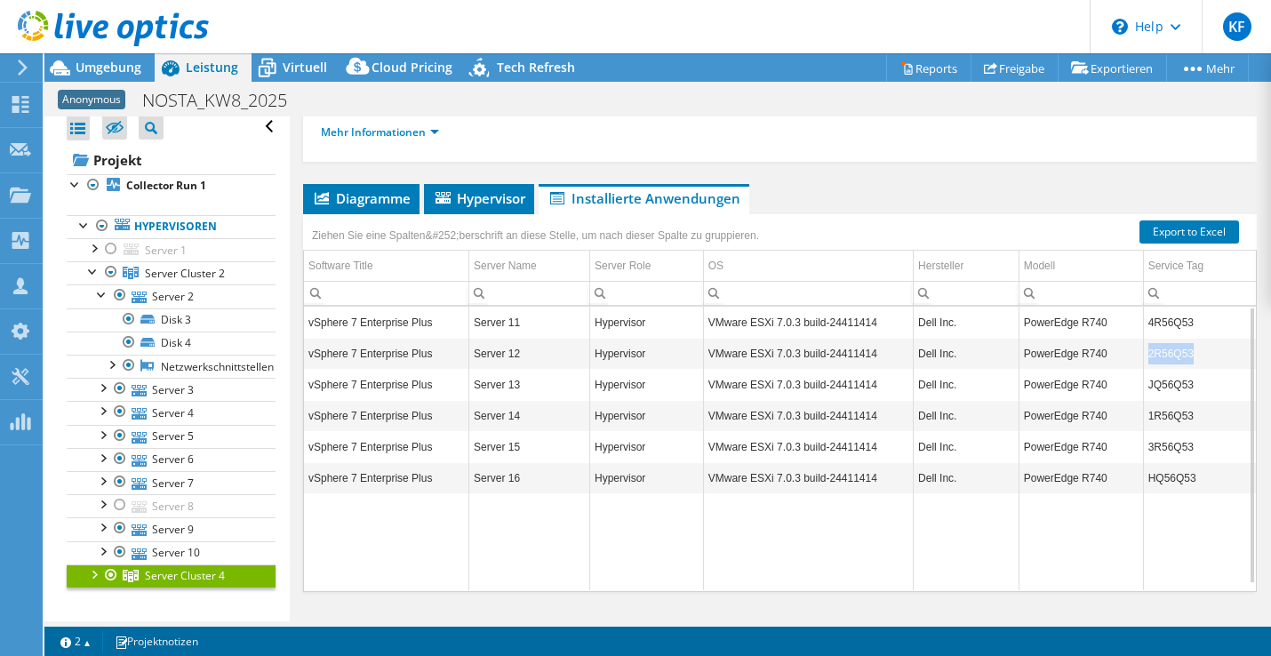
scroll to position [0, 0]
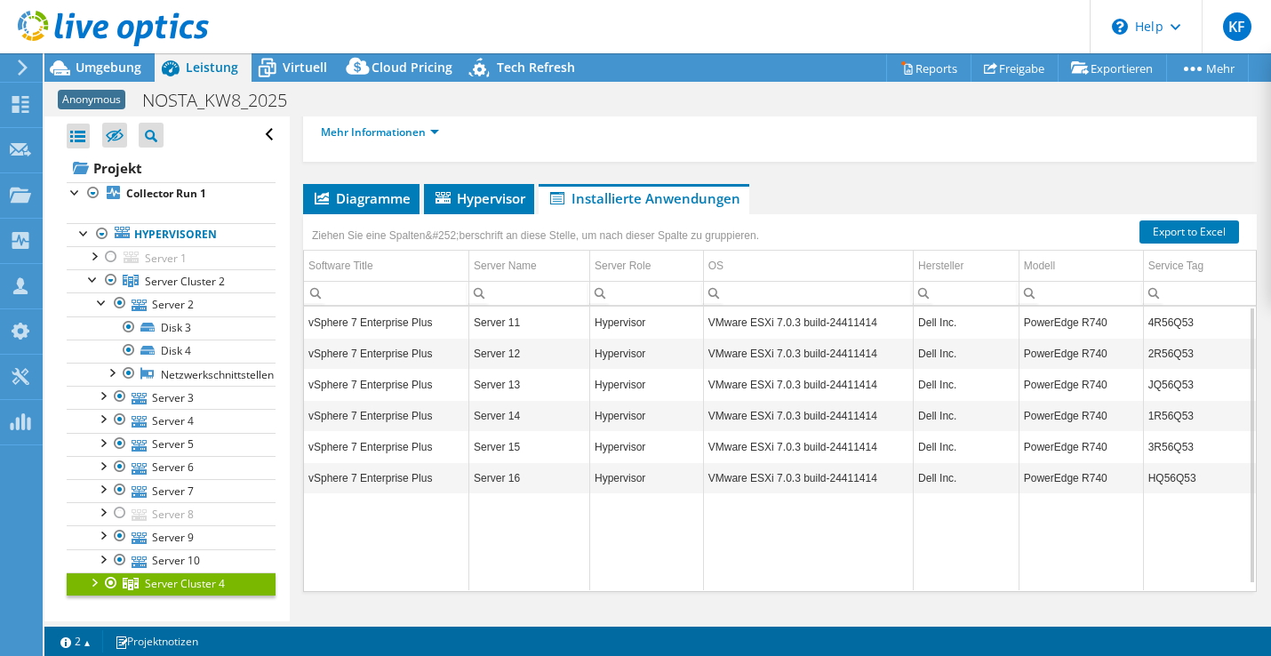
drag, startPoint x: 114, startPoint y: 76, endPoint x: 142, endPoint y: 88, distance: 31.0
click at [114, 76] on div "Umgebung" at bounding box center [99, 67] width 110 height 28
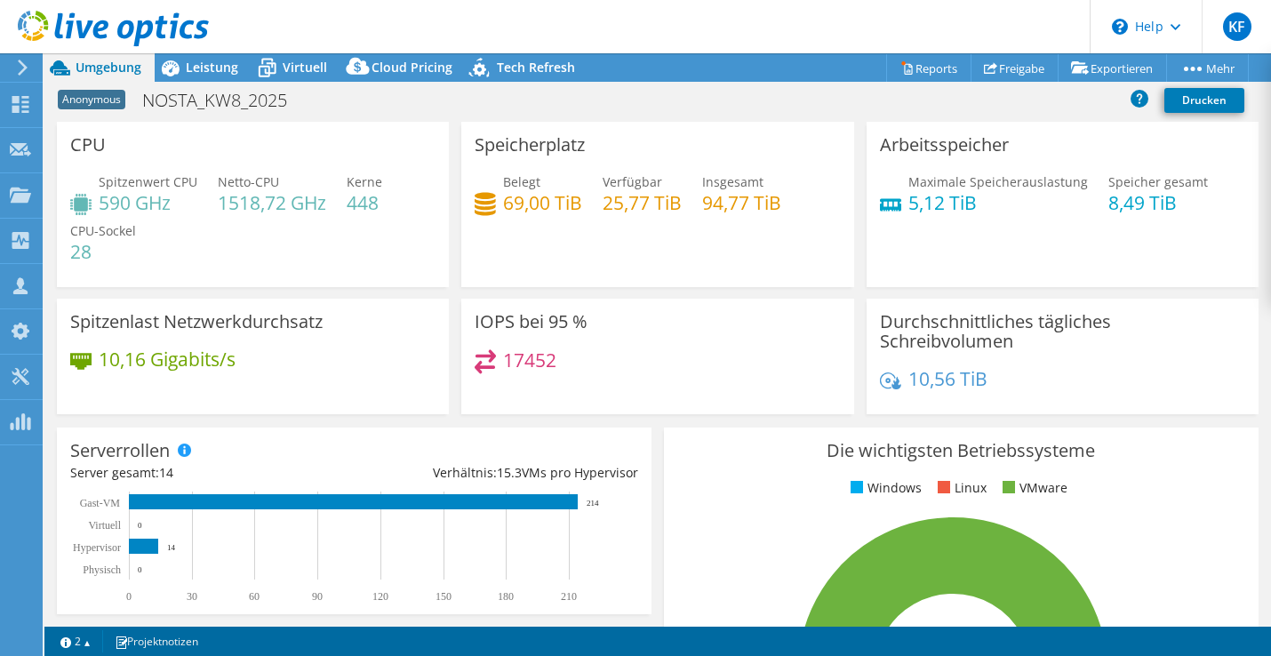
select select "USD"
click at [213, 70] on span "Leistung" at bounding box center [212, 67] width 52 height 17
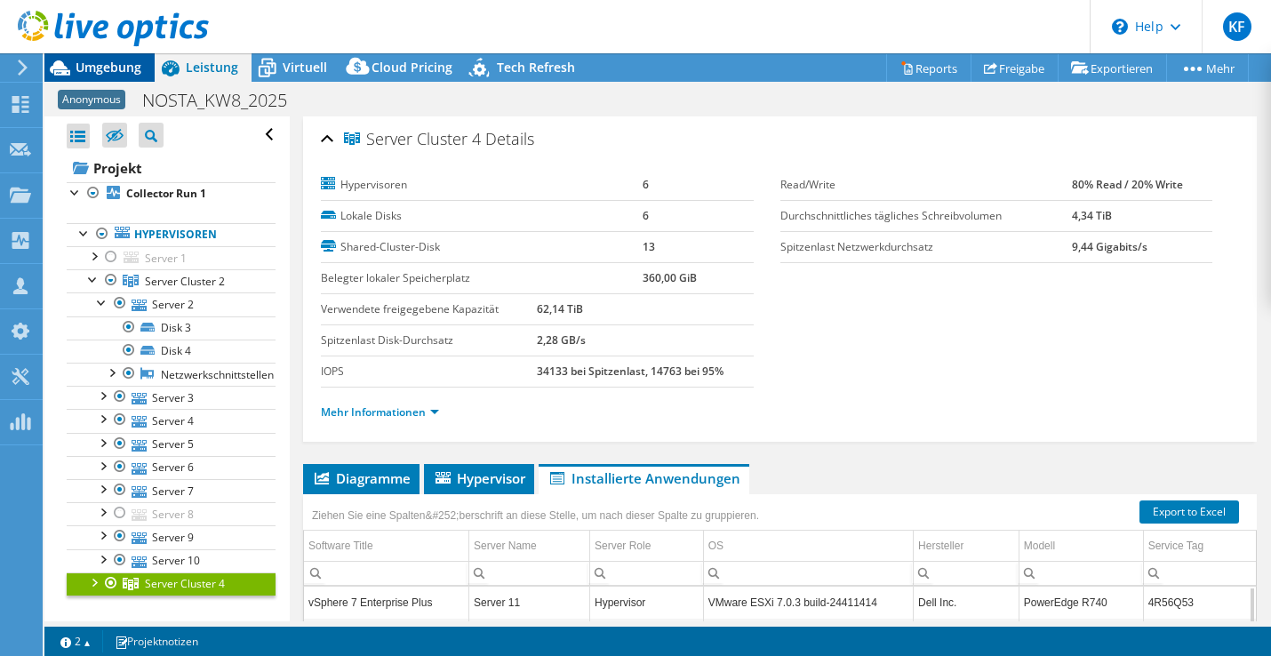
click at [121, 66] on span "Umgebung" at bounding box center [109, 67] width 66 height 17
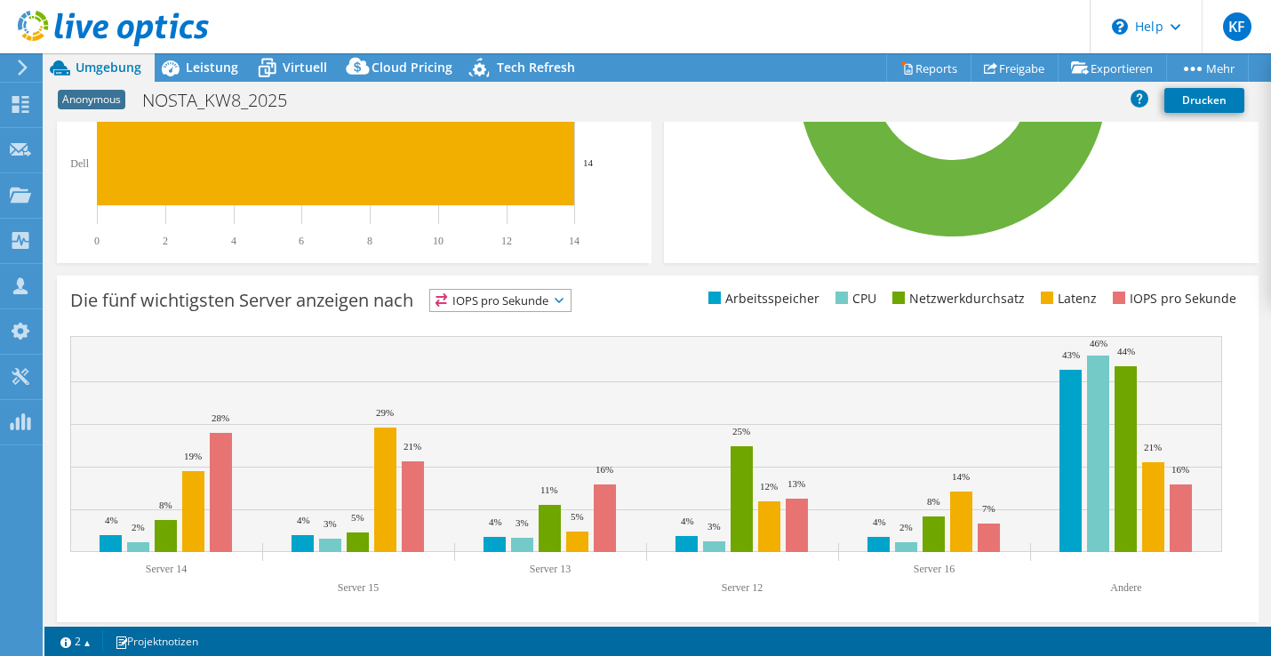
scroll to position [598, 0]
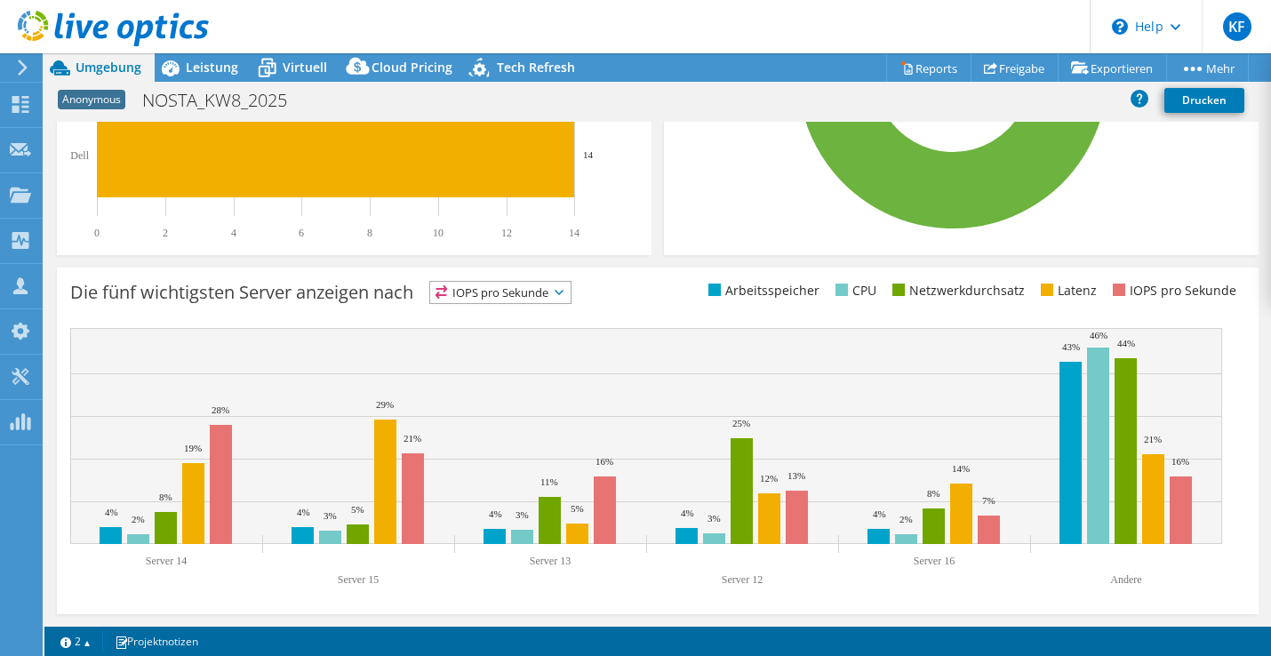
click at [509, 289] on span "IOPS pro Sekunde" at bounding box center [500, 292] width 140 height 21
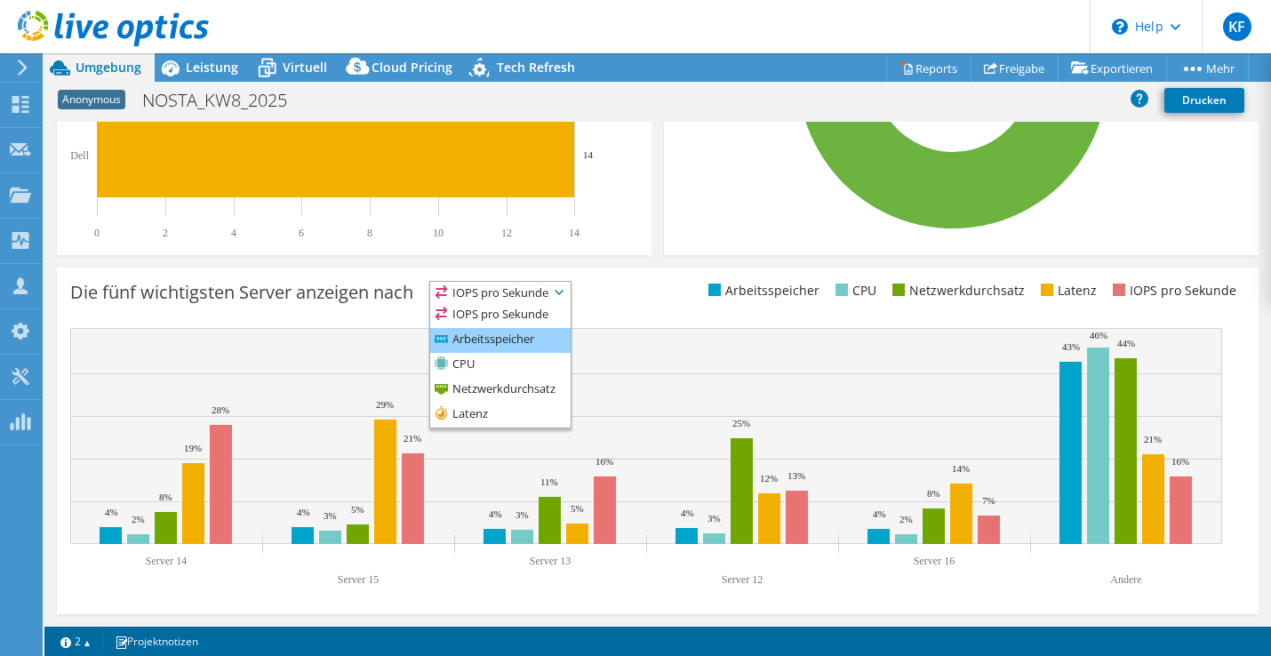
click at [523, 340] on li "Arbeitsspeicher" at bounding box center [500, 340] width 140 height 25
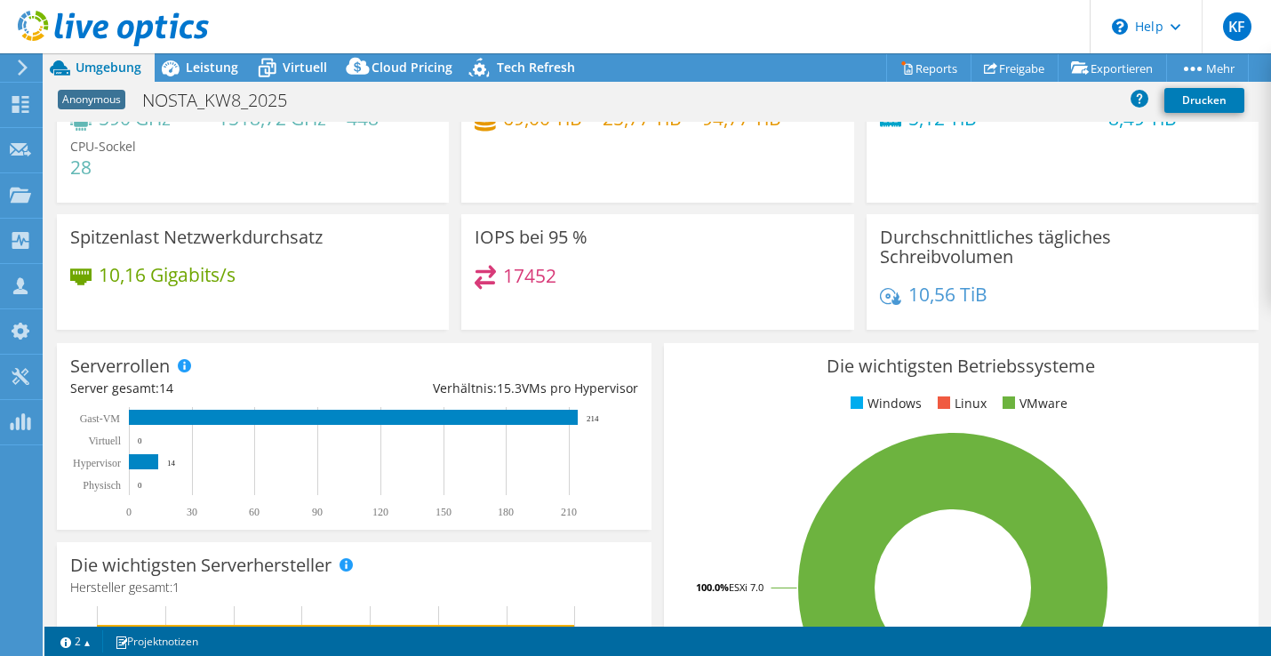
scroll to position [0, 0]
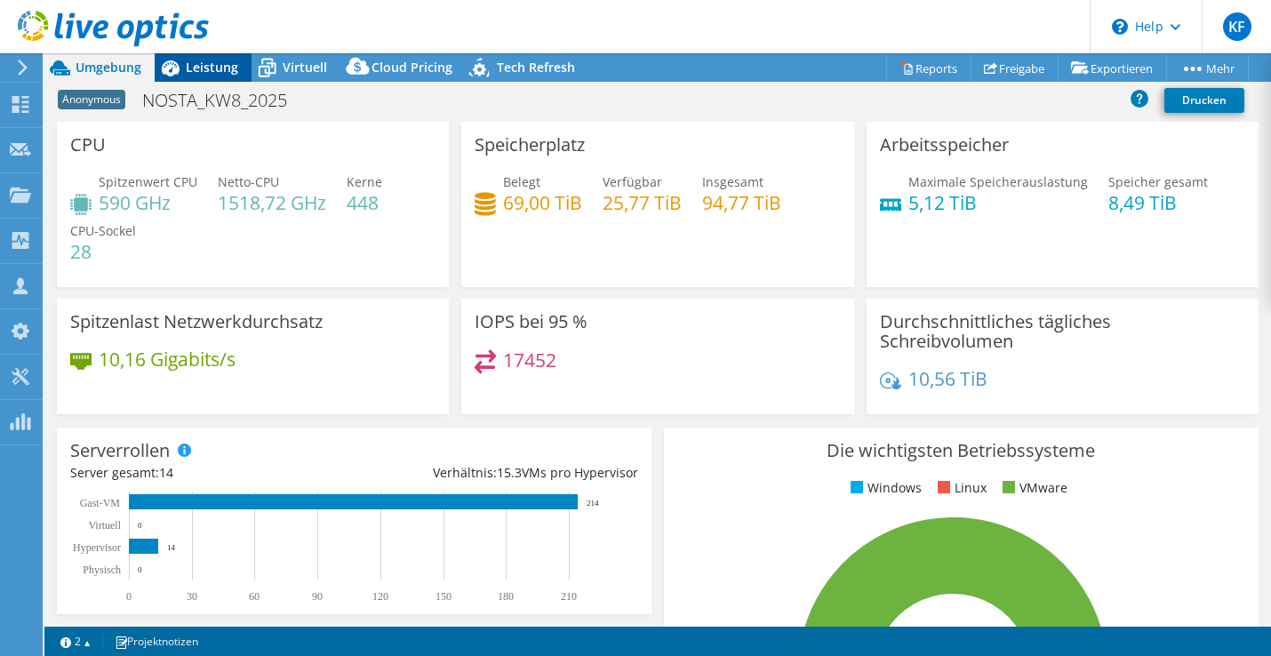
click at [209, 75] on span "Leistung" at bounding box center [212, 67] width 52 height 17
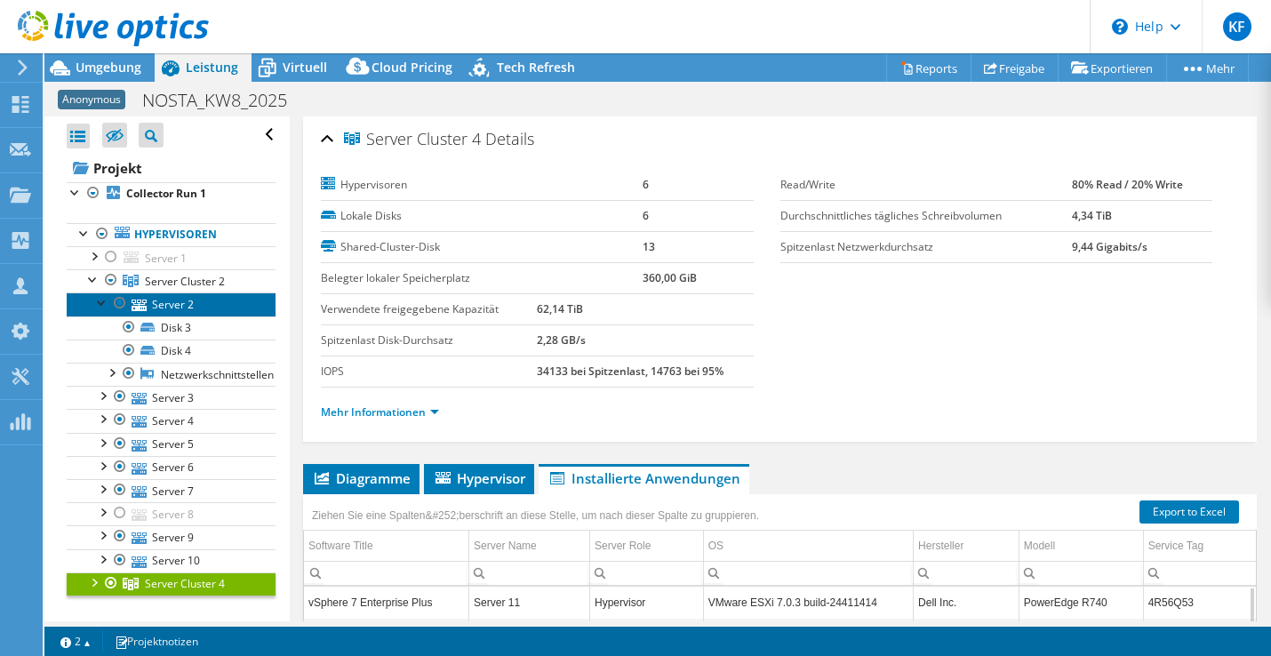
click at [158, 302] on link "Server 2" at bounding box center [171, 303] width 209 height 23
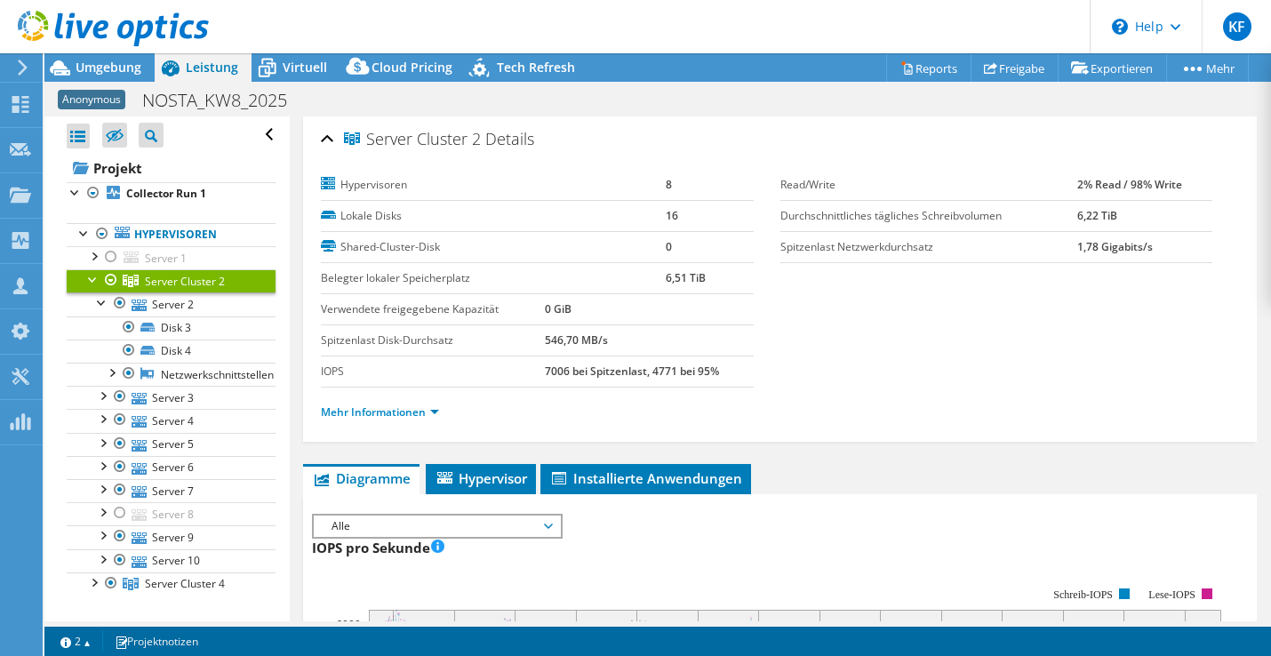
select select "USD"
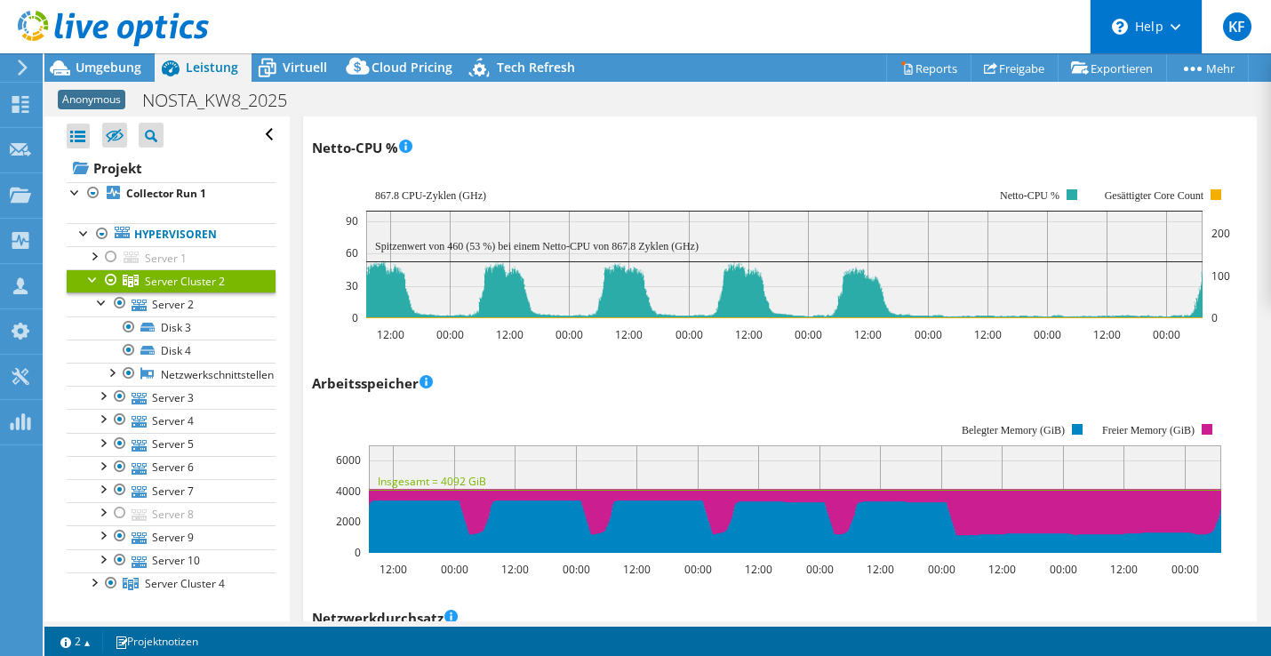
scroll to position [1664, 0]
